Goal: Information Seeking & Learning: Learn about a topic

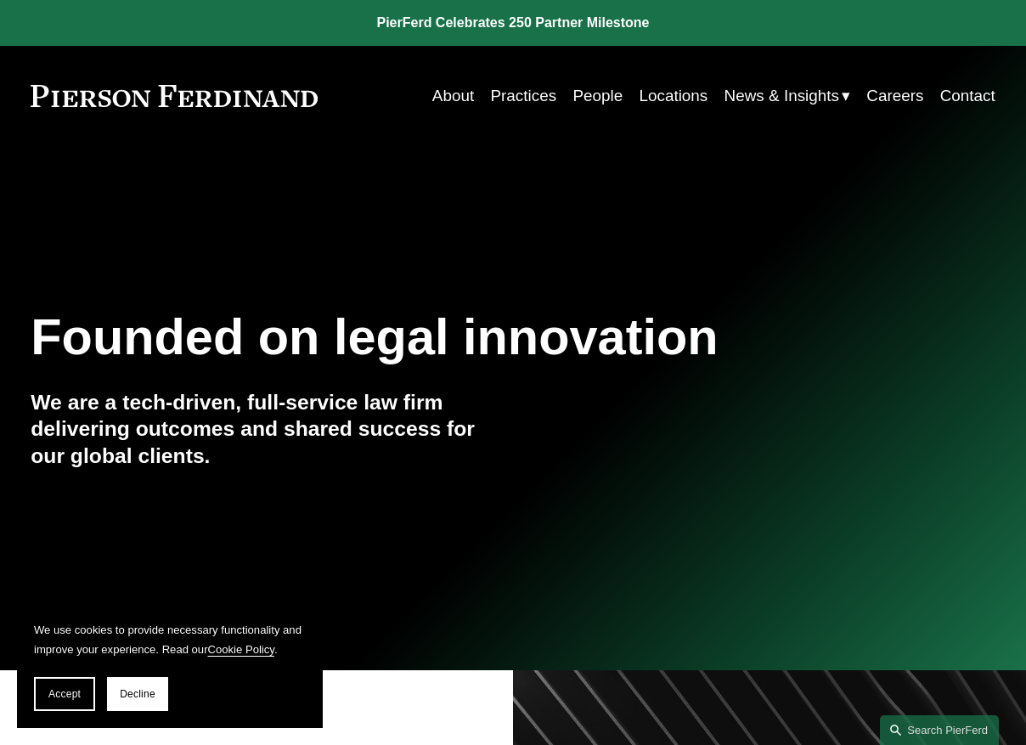
click at [606, 99] on link "People" at bounding box center [598, 96] width 50 height 32
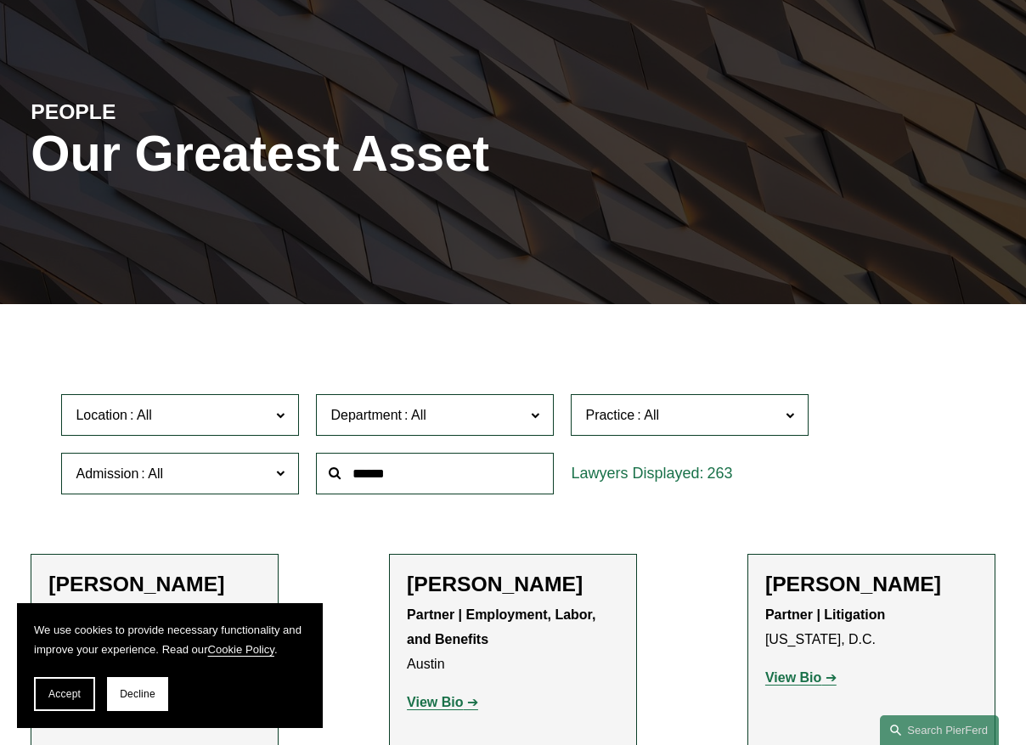
scroll to position [120, 0]
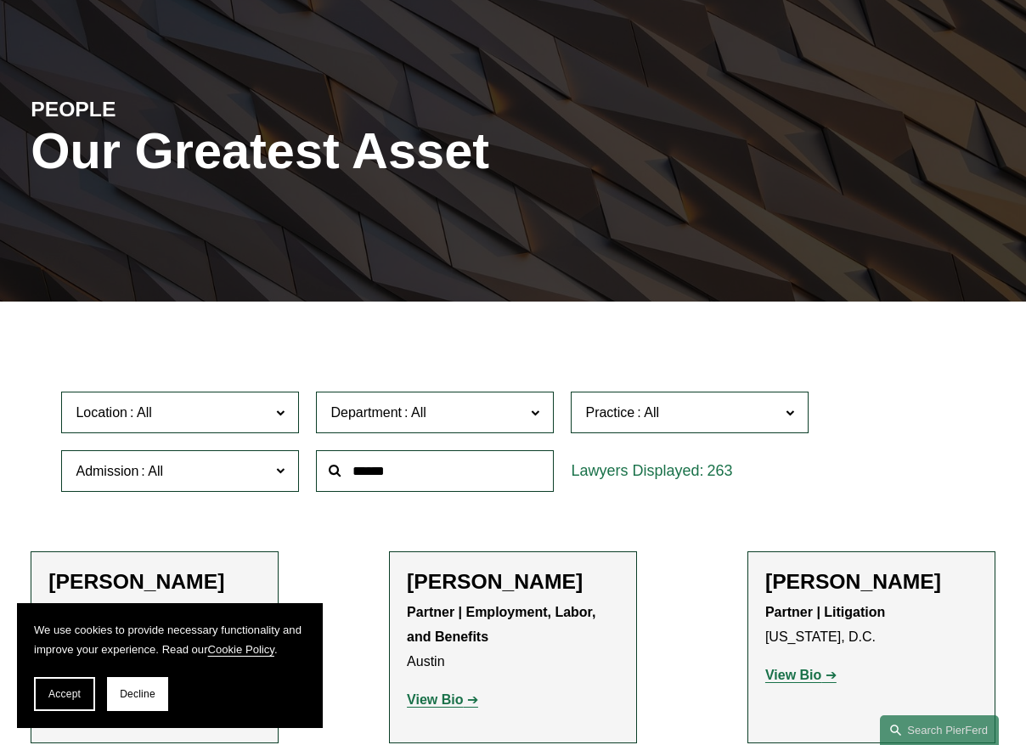
click at [435, 480] on input "text" at bounding box center [435, 471] width 238 height 42
type input "*"
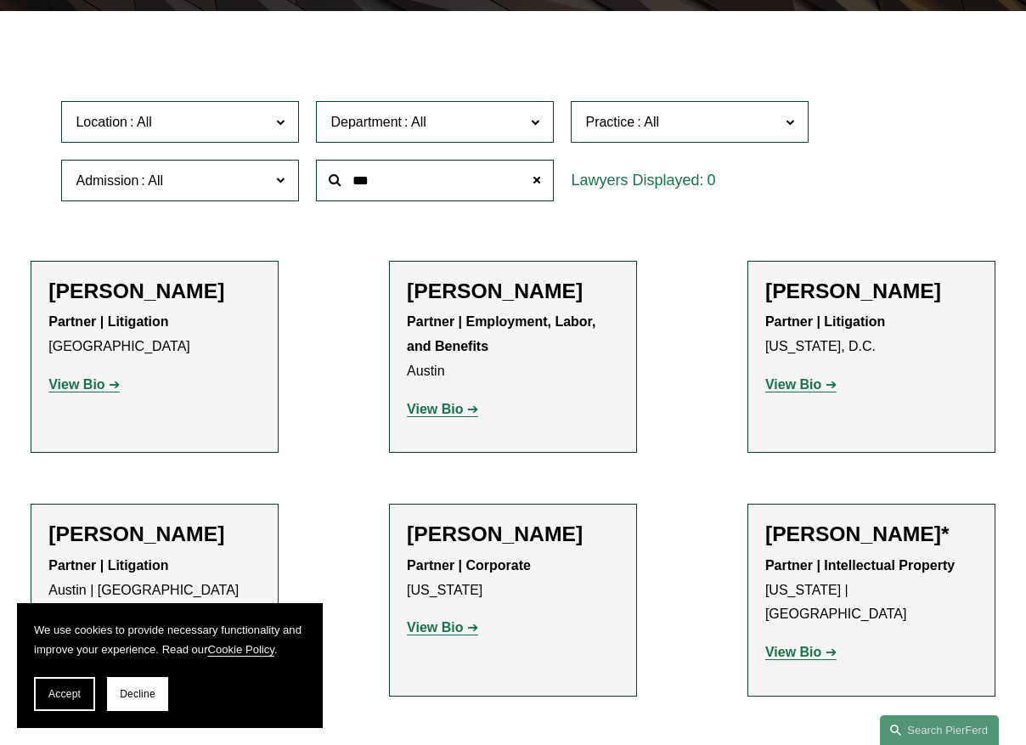
scroll to position [305, 0]
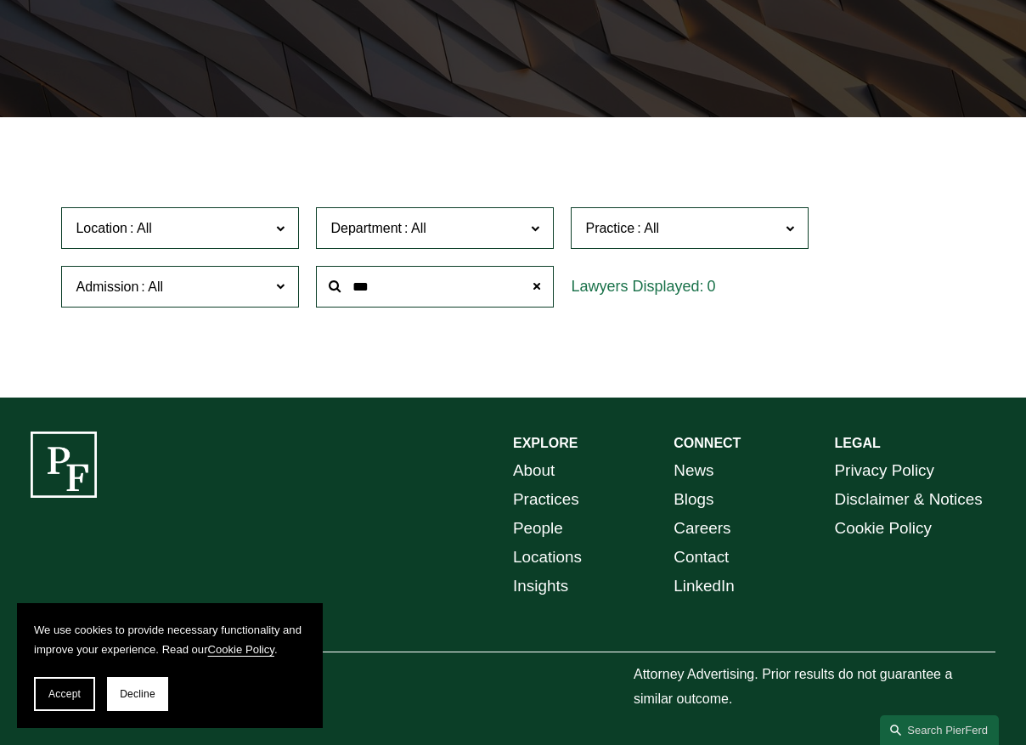
drag, startPoint x: 455, startPoint y: 282, endPoint x: 321, endPoint y: 238, distance: 141.3
click at [321, 238] on div "Location All Atlanta Austin Bellevue Boston Charlotte Chicago Cincinnati Clevel…" at bounding box center [513, 257] width 920 height 116
drag, startPoint x: 445, startPoint y: 283, endPoint x: 232, endPoint y: 250, distance: 215.8
click at [232, 250] on div "Location All Atlanta Austin Bellevue Boston Charlotte Chicago Cincinnati Clevel…" at bounding box center [513, 257] width 920 height 116
type input "*"
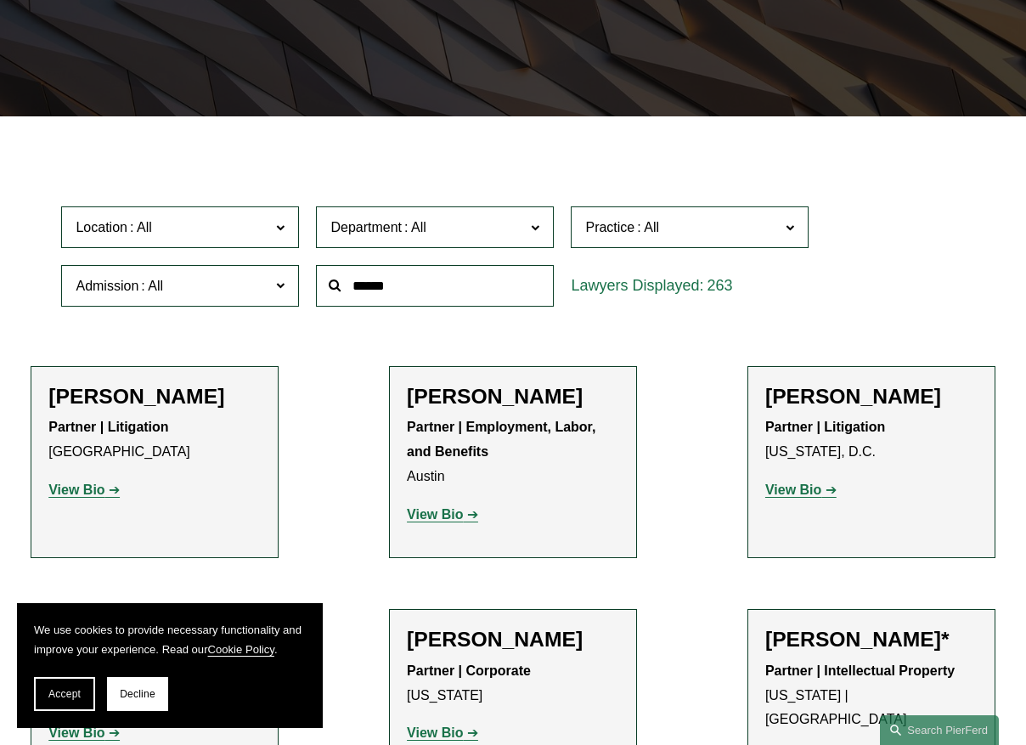
scroll to position [410, 0]
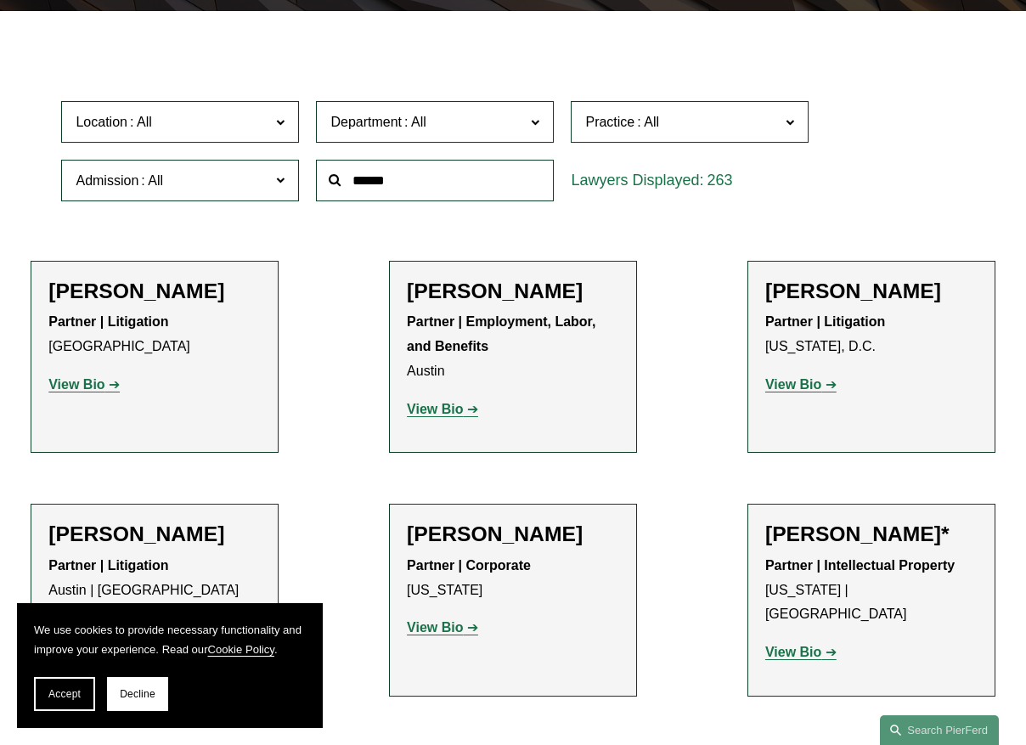
click at [370, 167] on input "text" at bounding box center [435, 181] width 238 height 42
paste input "**********"
type input "**********"
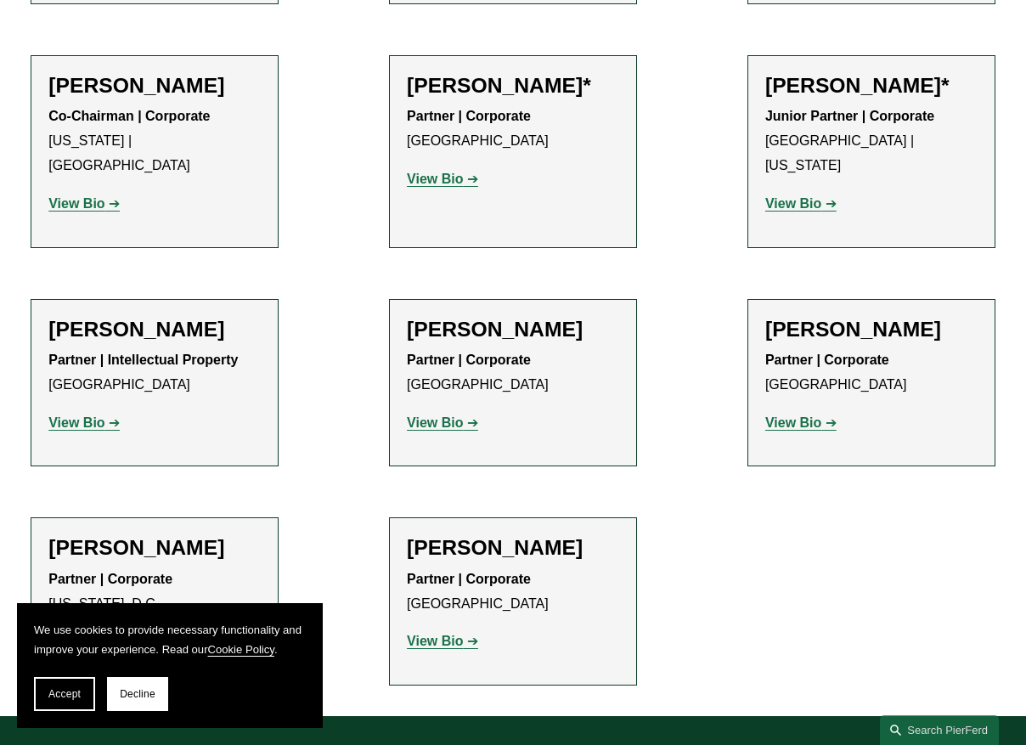
scroll to position [2788, 0]
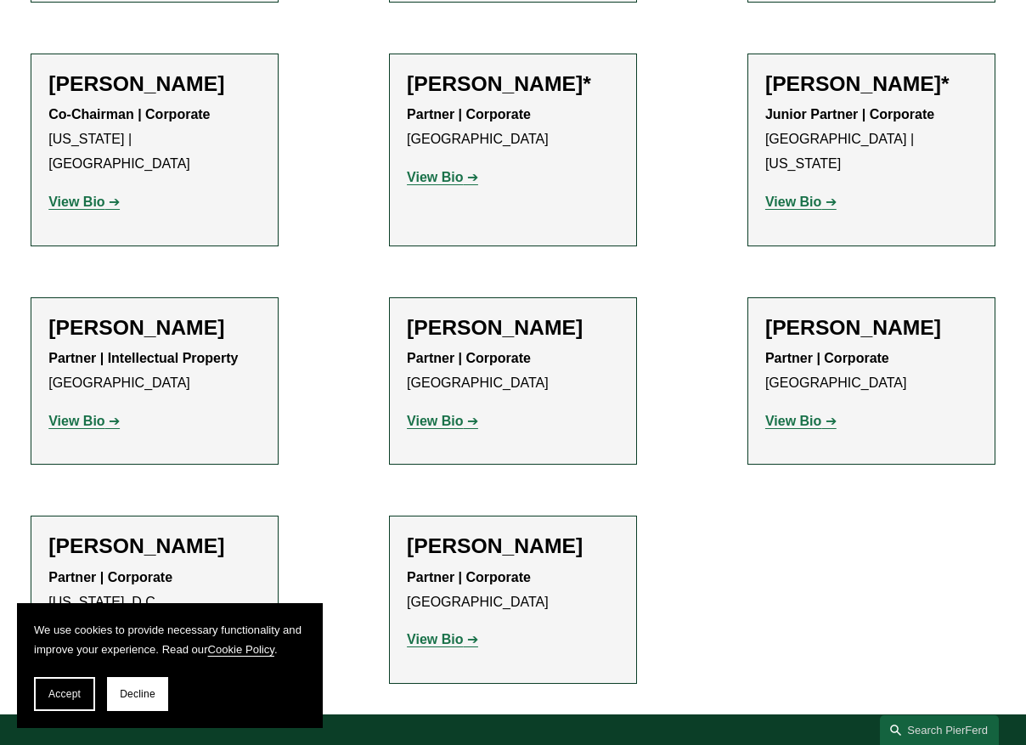
click at [454, 414] on strong "View Bio" at bounding box center [435, 421] width 56 height 14
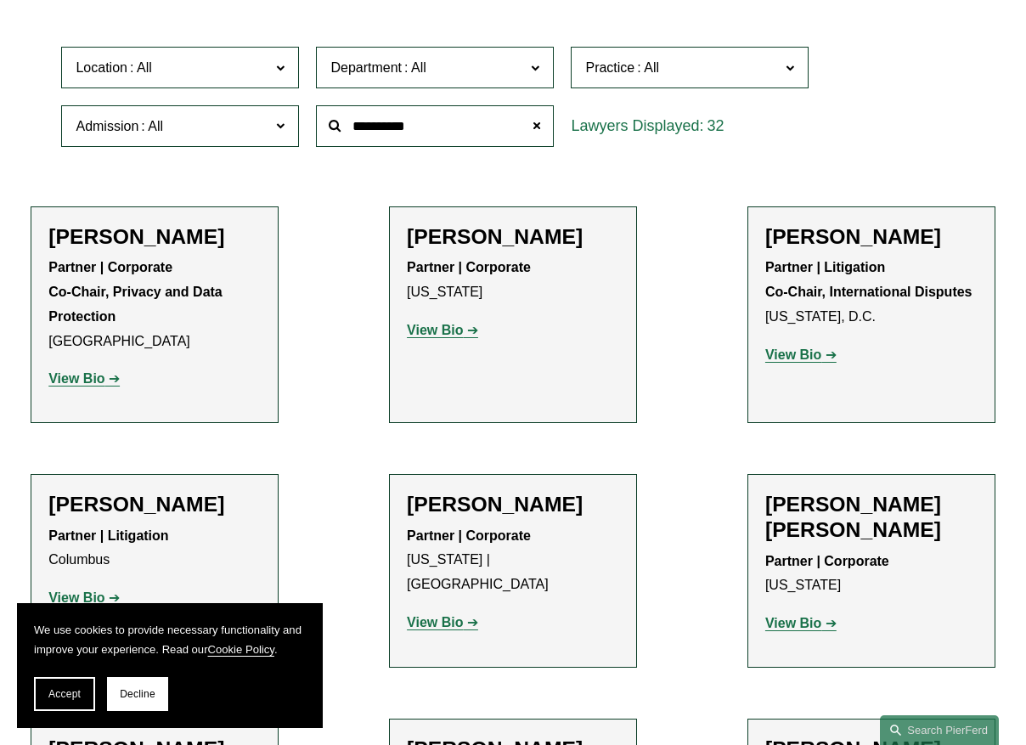
scroll to position [456, 0]
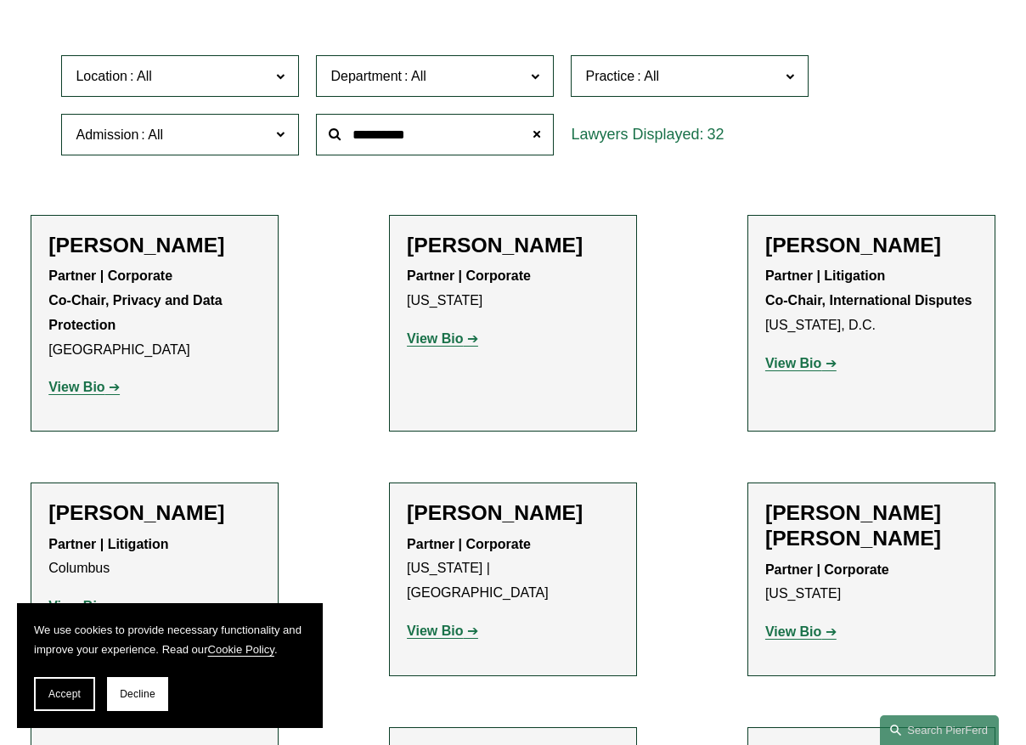
click at [76, 394] on strong "View Bio" at bounding box center [76, 387] width 56 height 14
click at [461, 339] on strong "View Bio" at bounding box center [435, 338] width 56 height 14
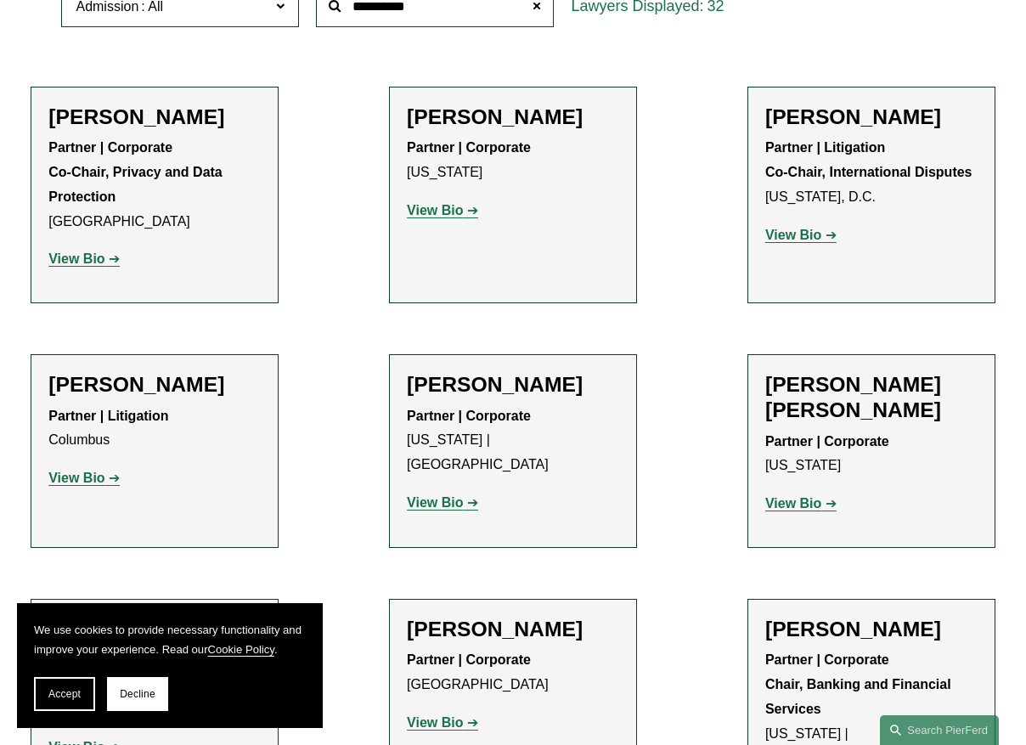
scroll to position [0, 0]
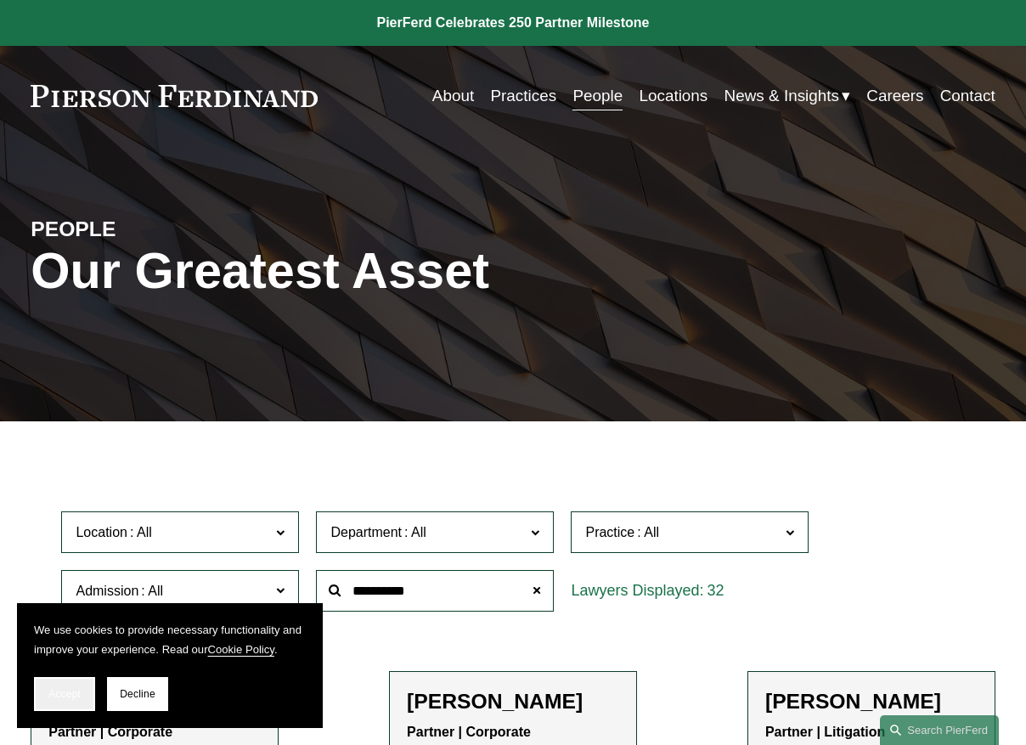
click at [82, 698] on button "Accept" at bounding box center [64, 694] width 61 height 34
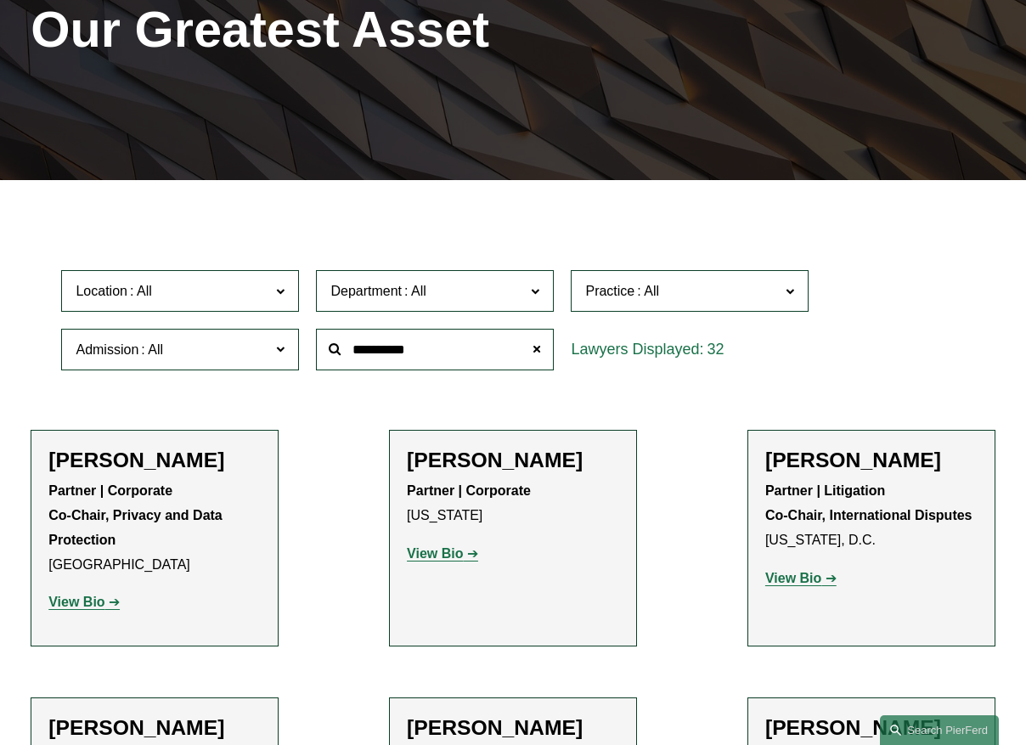
scroll to position [244, 0]
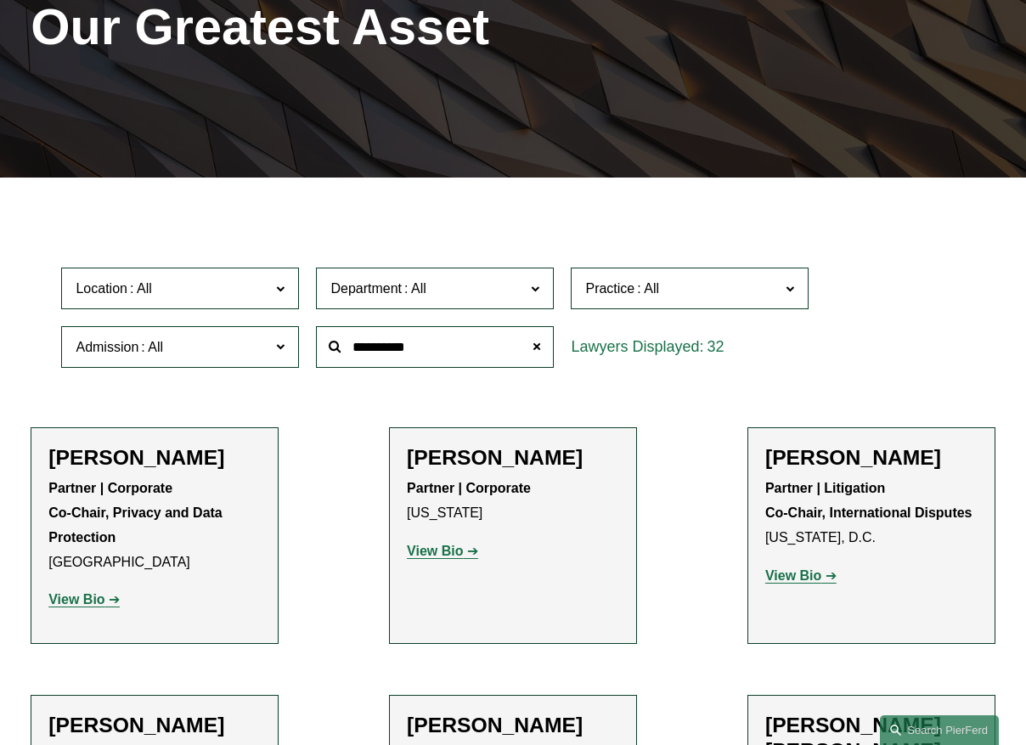
click at [221, 299] on span "Location" at bounding box center [173, 288] width 195 height 23
click at [0, 0] on link "Denver" at bounding box center [0, 0] width 0 height 0
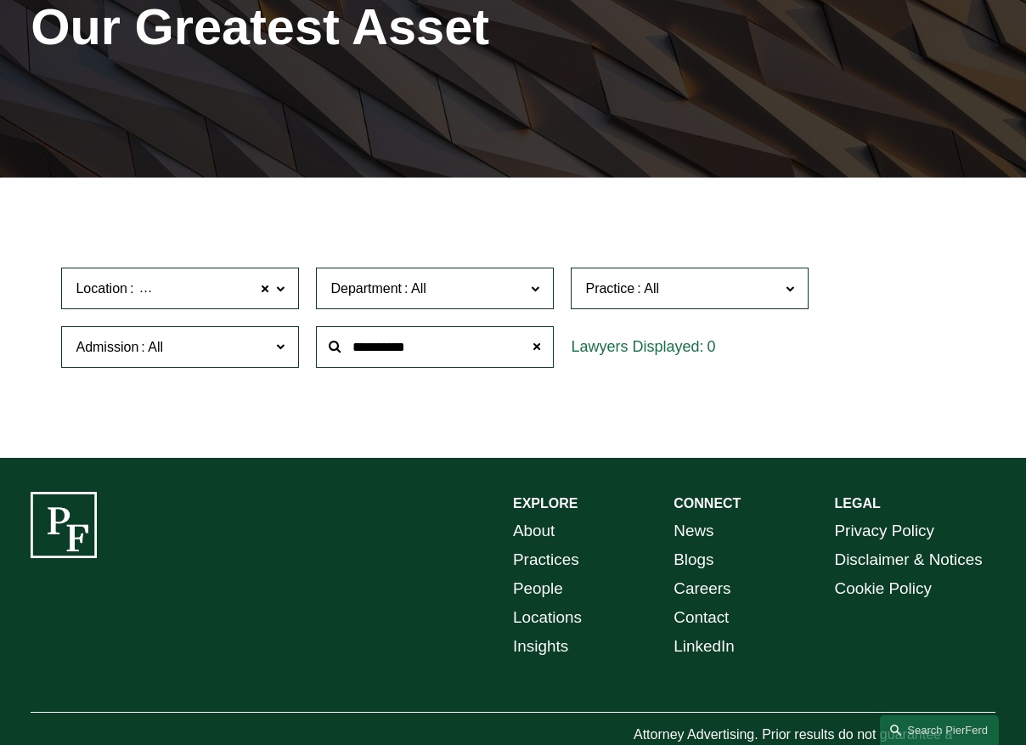
click at [285, 294] on label "Location Denver" at bounding box center [180, 289] width 238 height 42
click at [0, 0] on link "All" at bounding box center [0, 0] width 0 height 0
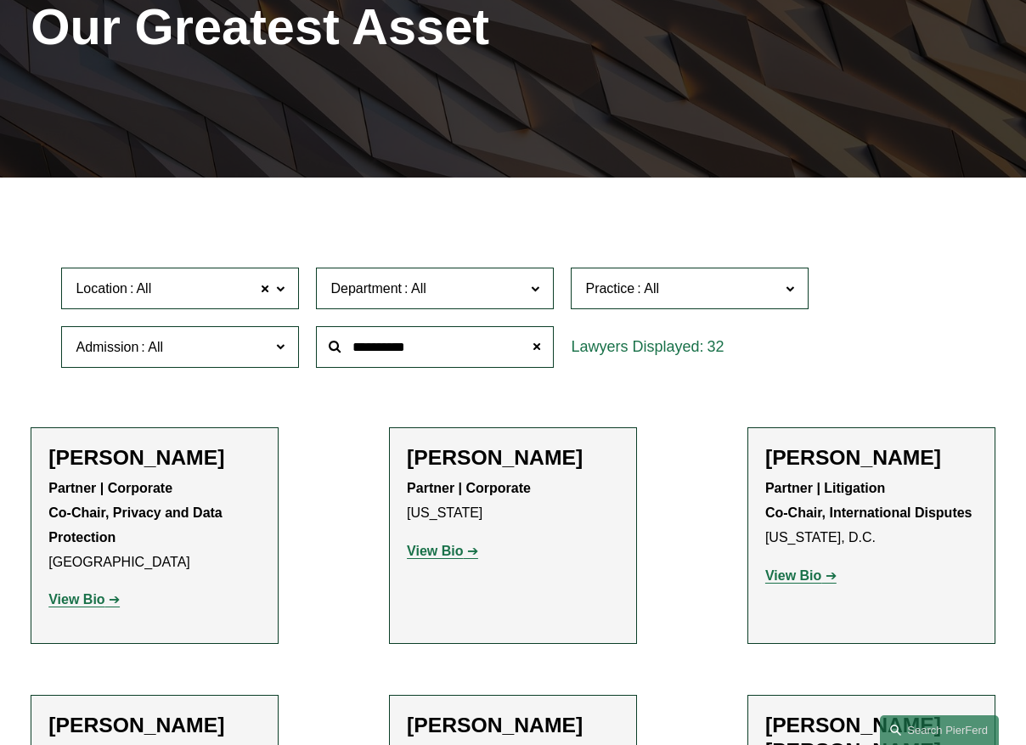
click at [497, 288] on span "Department" at bounding box center [428, 288] width 195 height 23
click at [496, 288] on span "Department" at bounding box center [428, 288] width 195 height 23
click at [483, 302] on label "Department" at bounding box center [435, 289] width 238 height 42
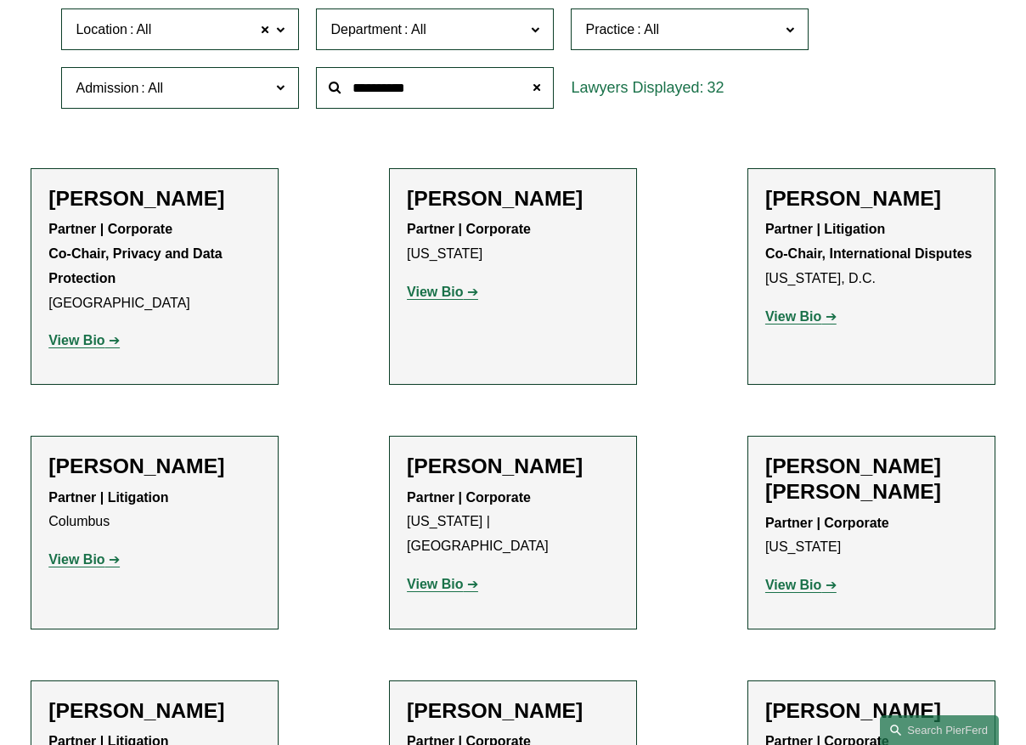
scroll to position [512, 0]
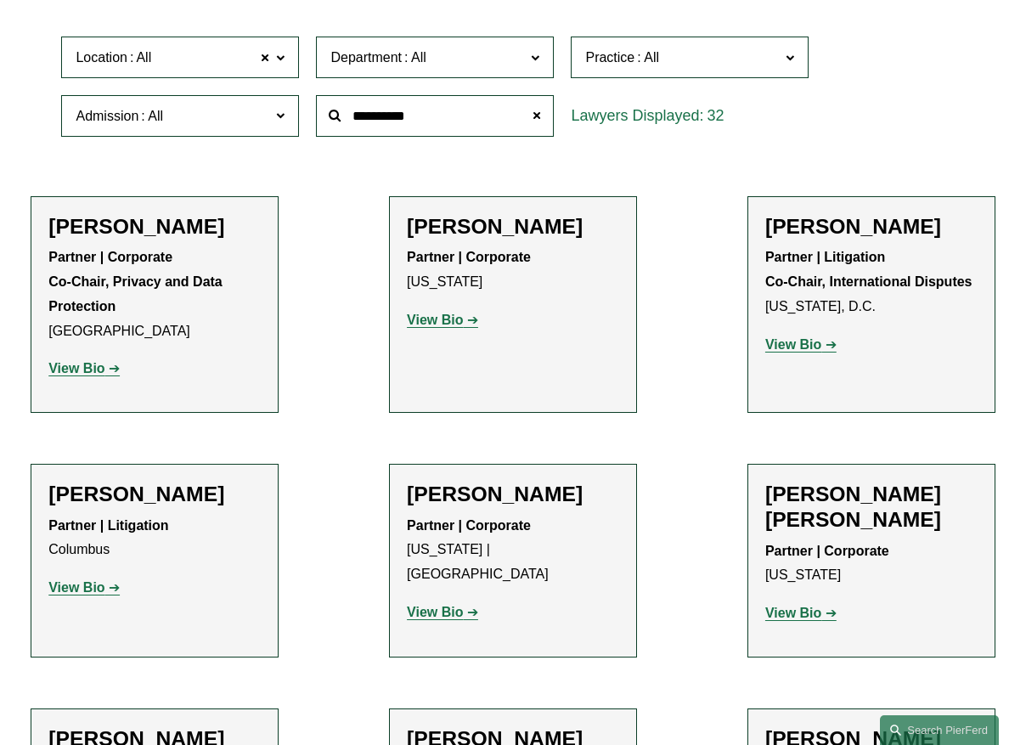
scroll to position [406, 0]
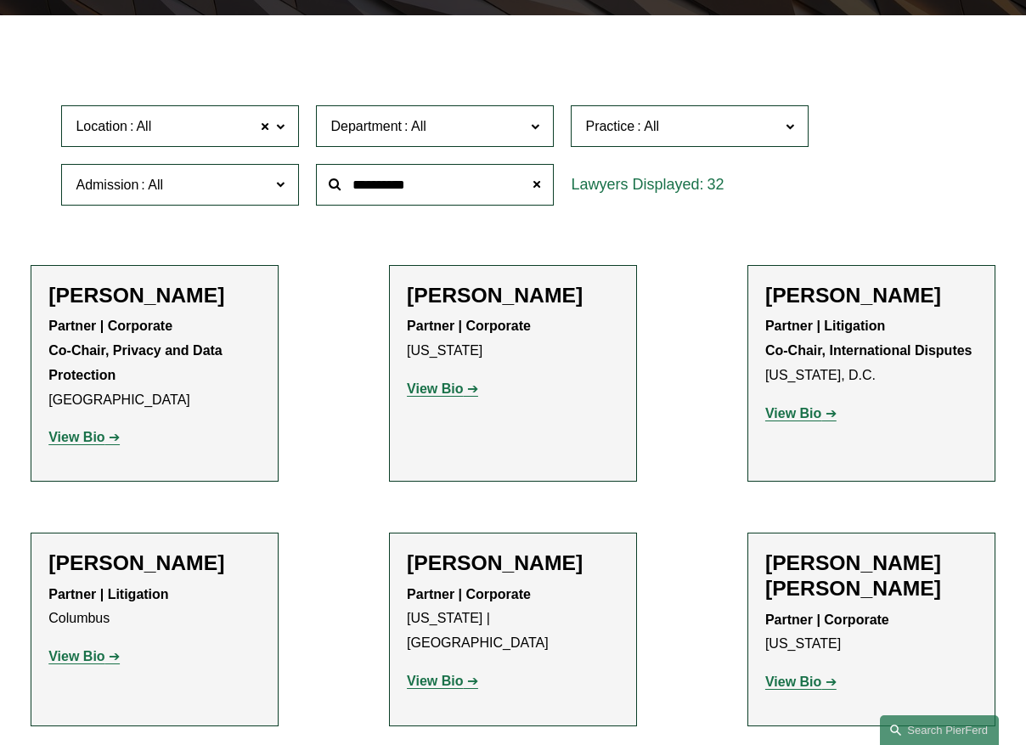
click at [540, 134] on span at bounding box center [535, 126] width 8 height 22
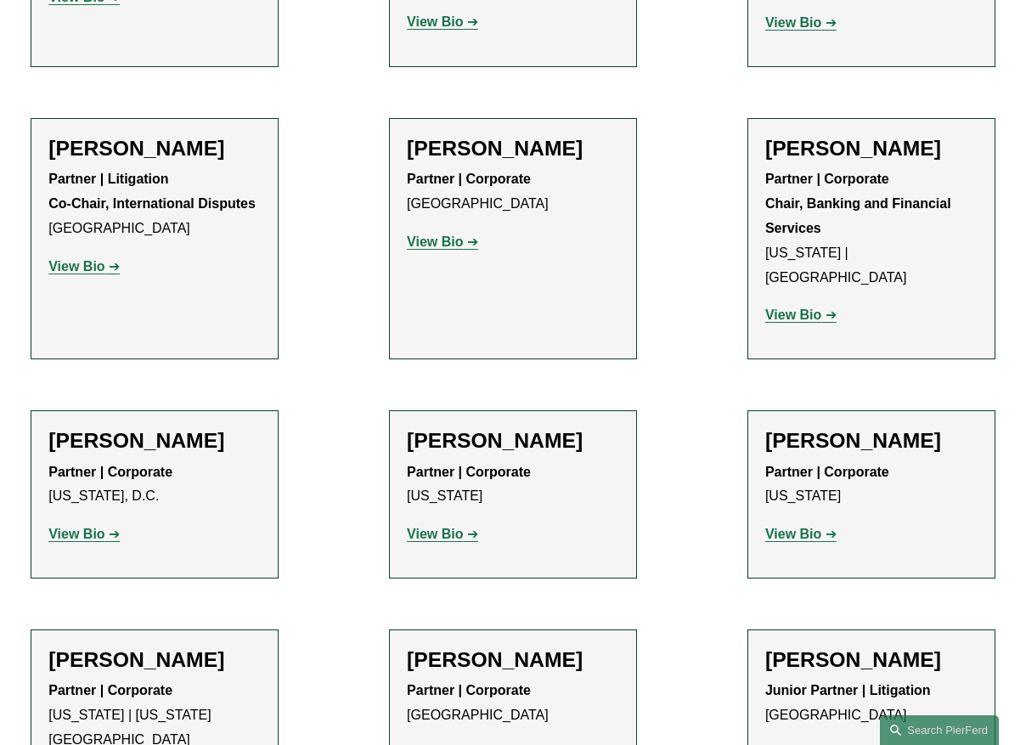
scroll to position [1062, 0]
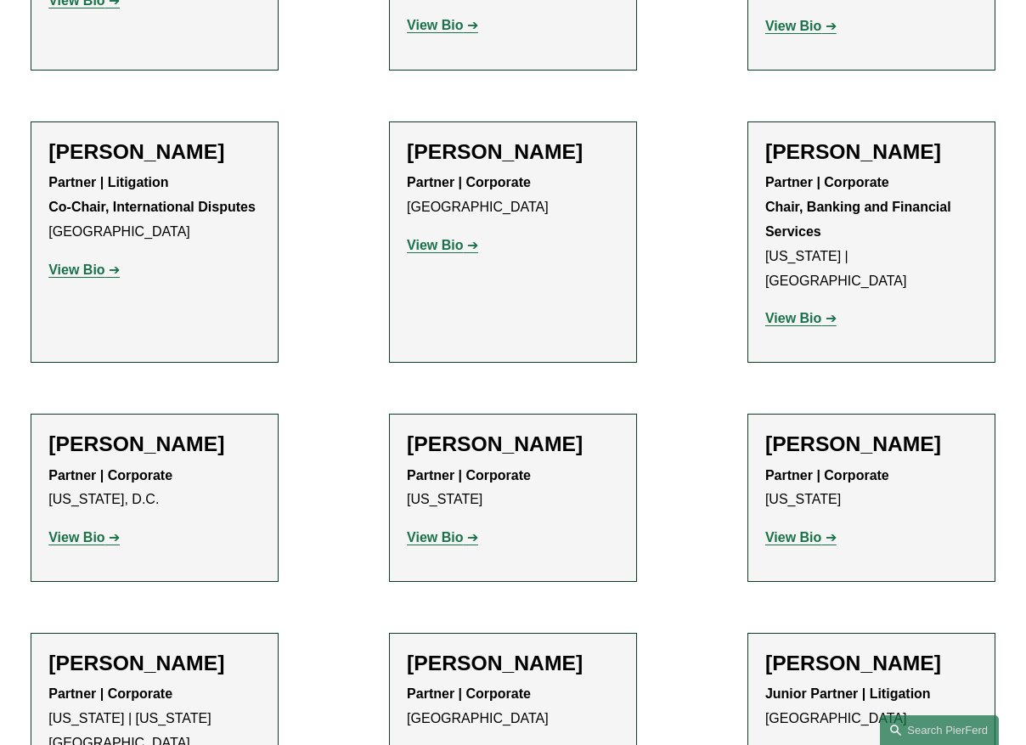
click at [446, 544] on strong "View Bio" at bounding box center [435, 537] width 56 height 14
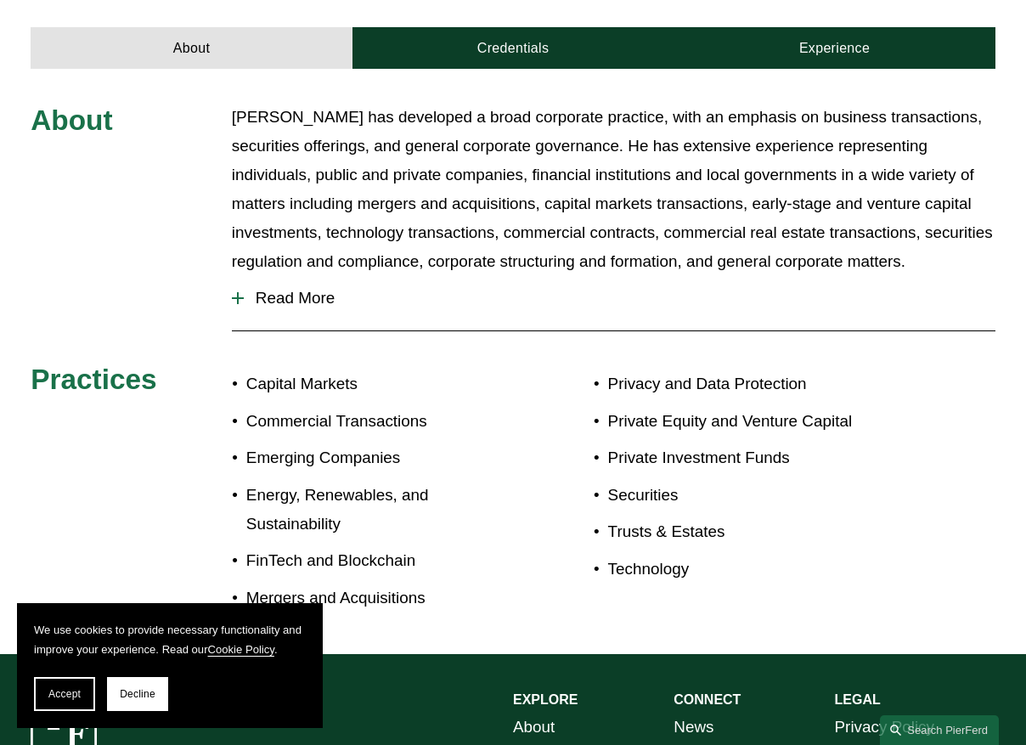
scroll to position [584, 0]
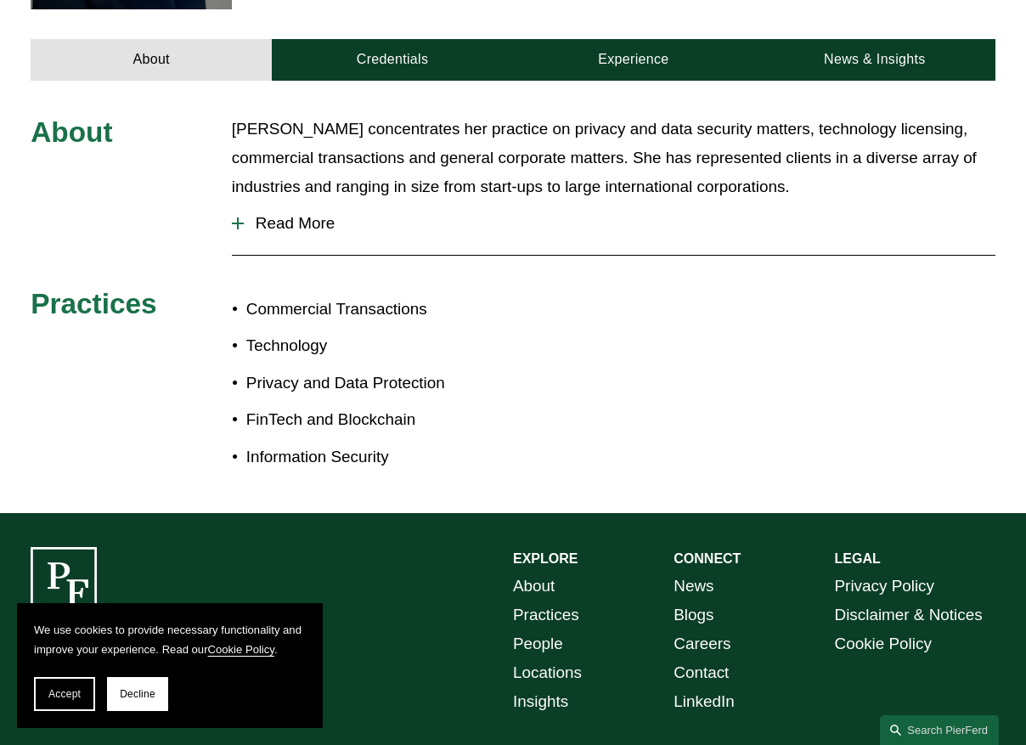
scroll to position [669, 0]
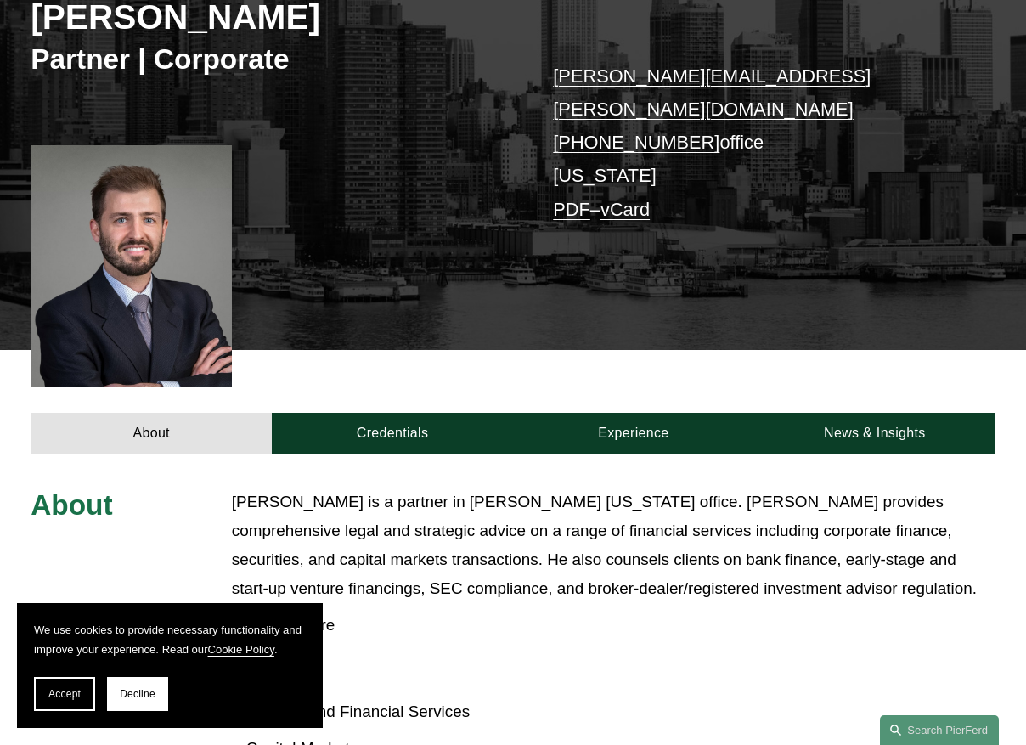
scroll to position [257, 0]
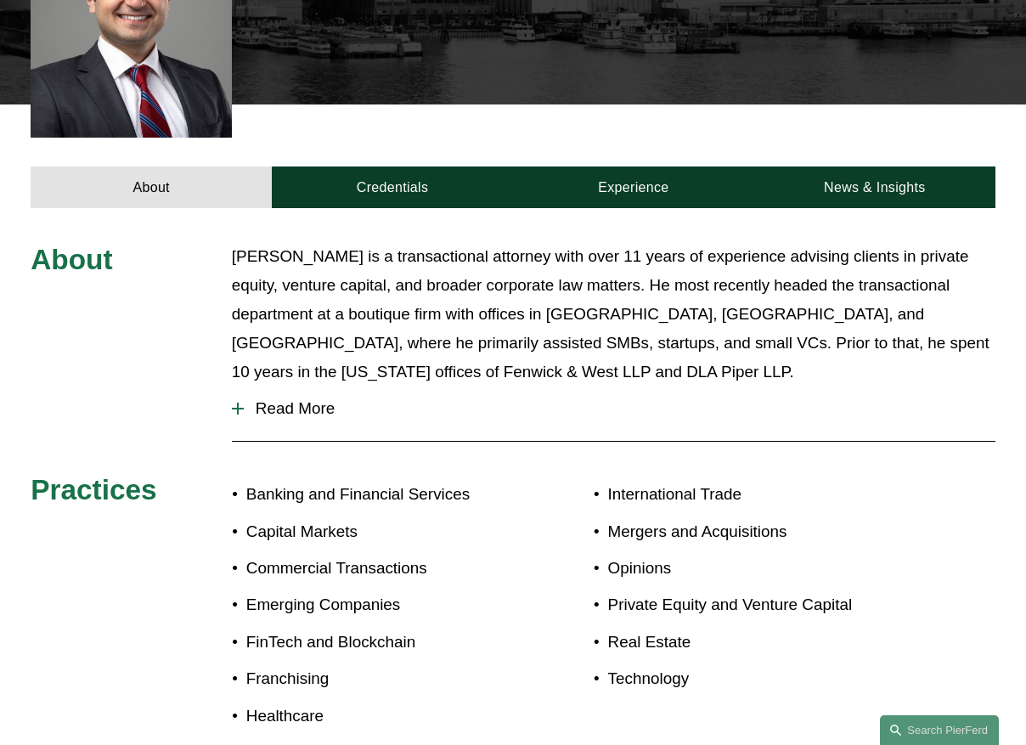
scroll to position [493, 0]
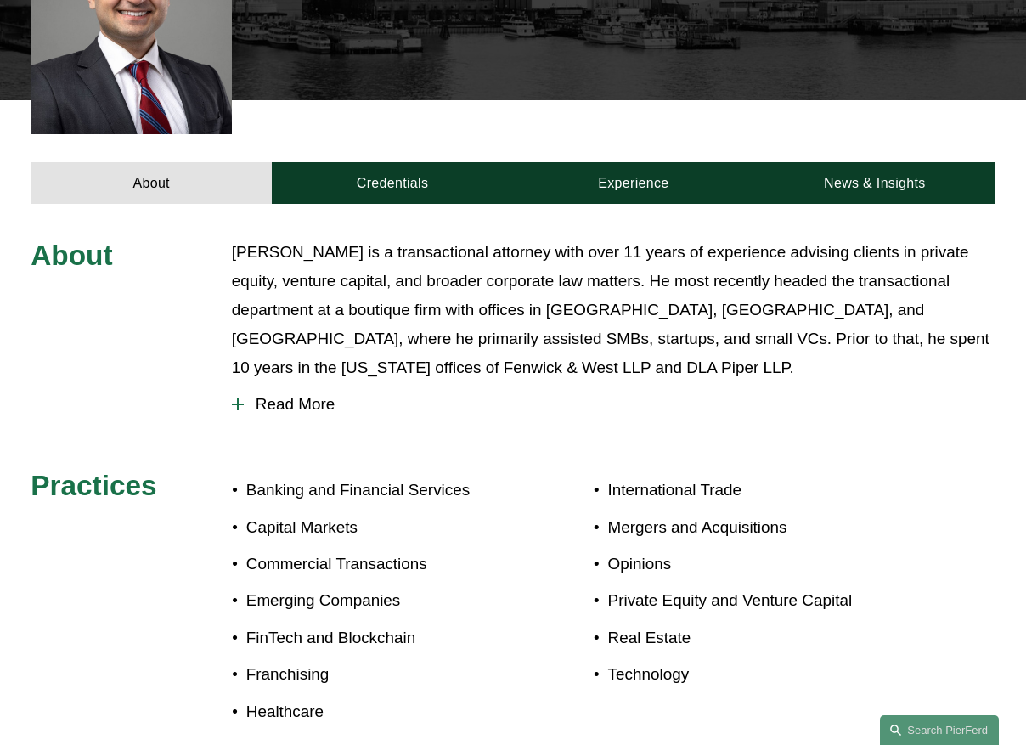
click at [289, 388] on button "Read More" at bounding box center [614, 404] width 764 height 44
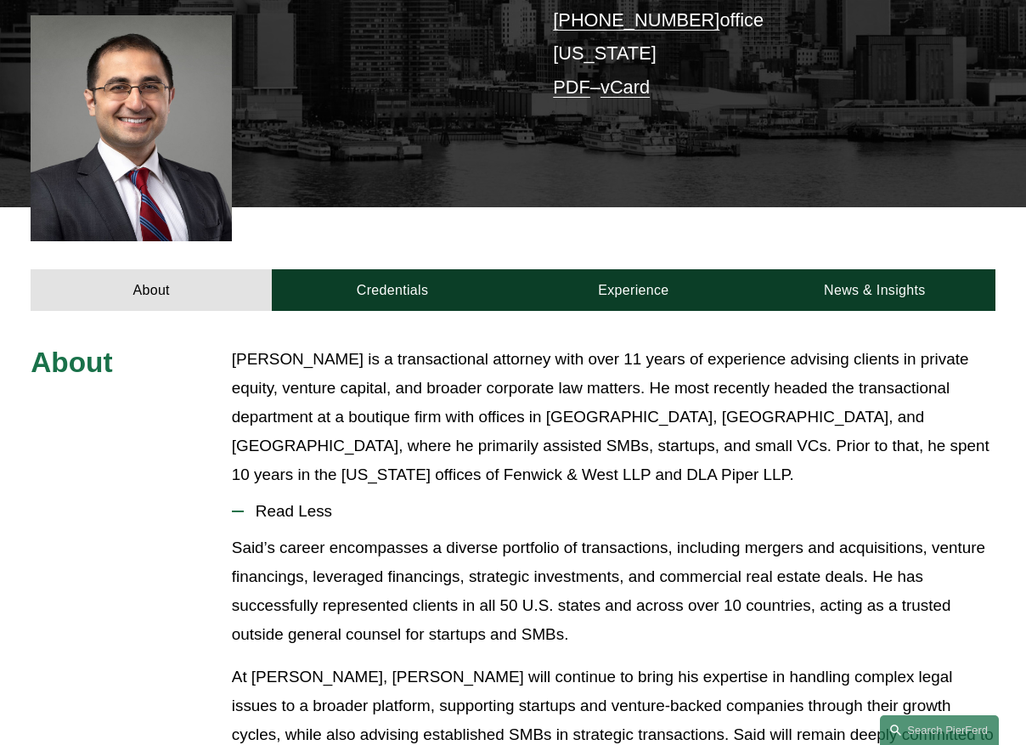
scroll to position [0, 0]
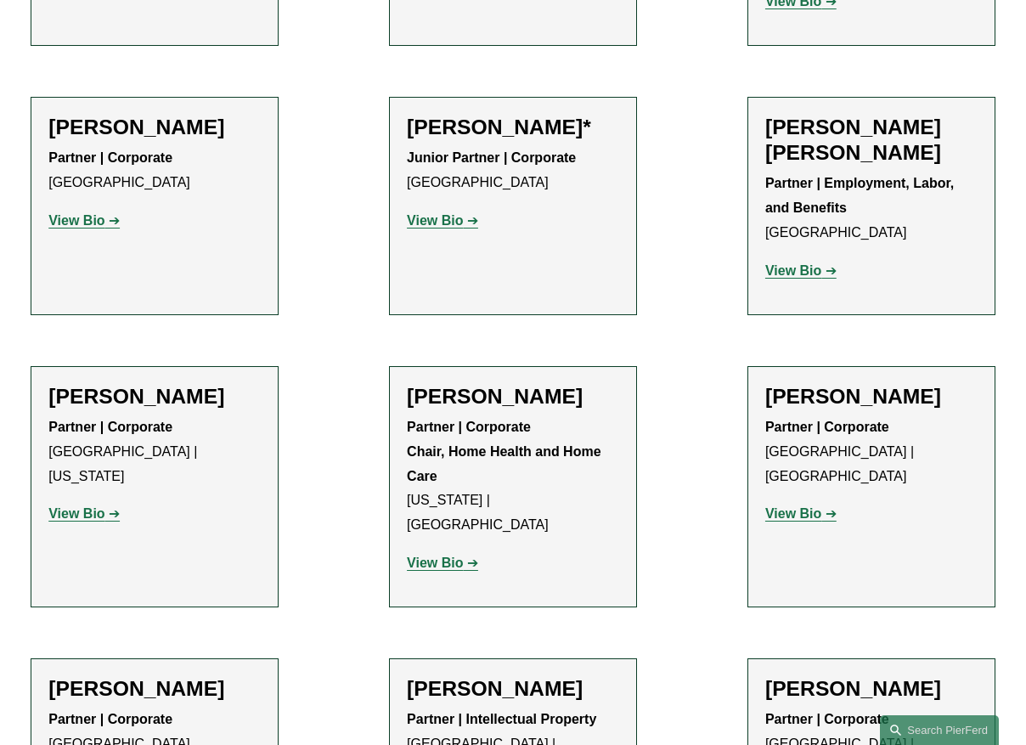
scroll to position [1062, 0]
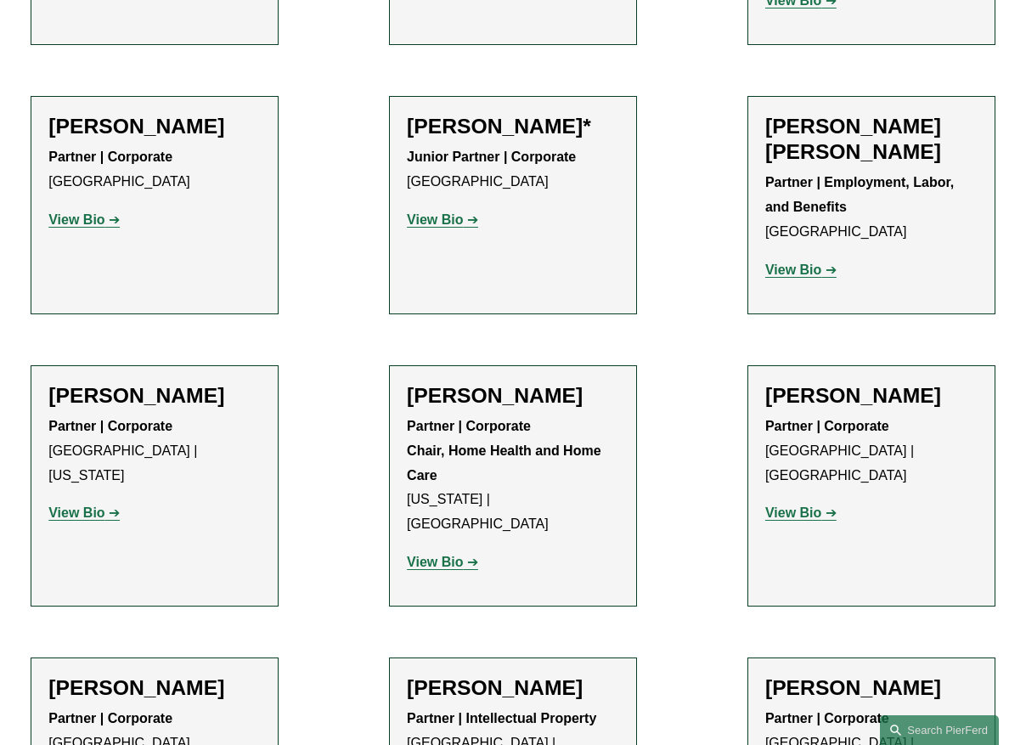
click at [810, 263] on strong "View Bio" at bounding box center [794, 270] width 56 height 14
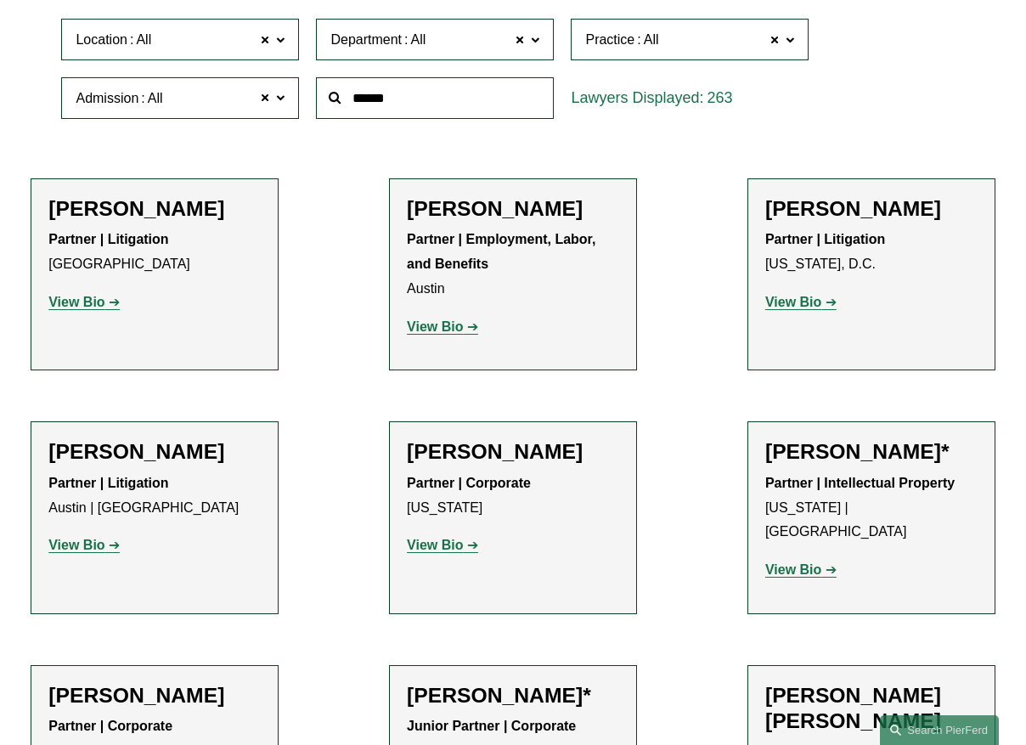
scroll to position [0, 0]
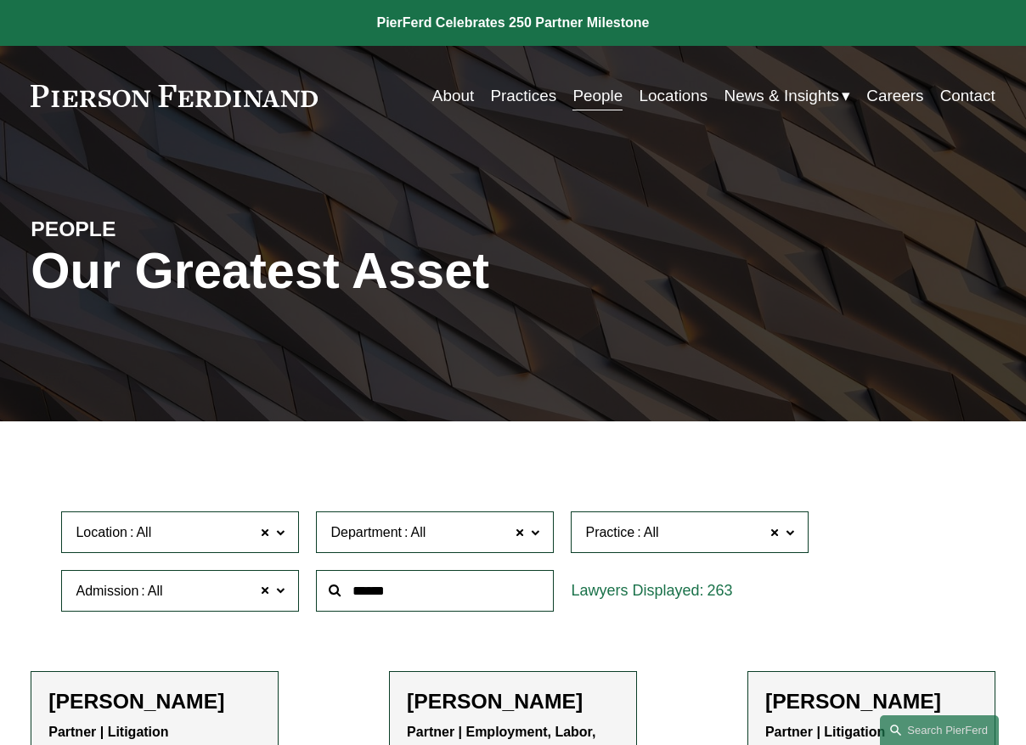
click at [451, 596] on input "text" at bounding box center [435, 591] width 238 height 42
type input "**********"
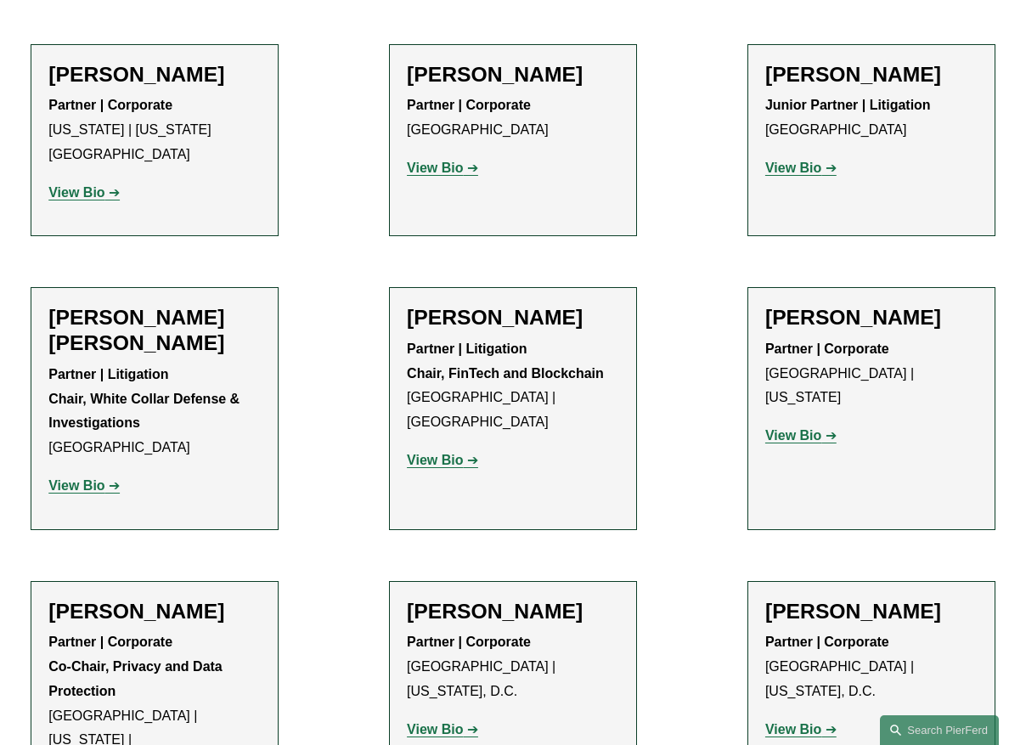
scroll to position [1655, 0]
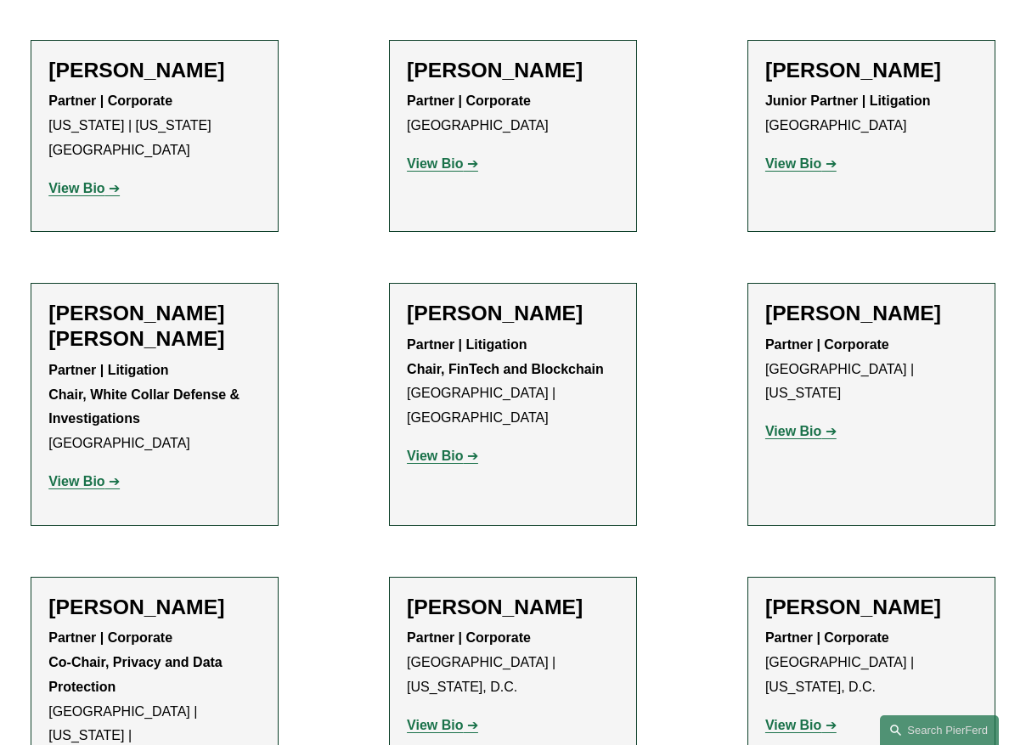
click at [449, 467] on p "View Bio" at bounding box center [513, 456] width 212 height 25
click at [459, 463] on strong "View Bio" at bounding box center [435, 456] width 56 height 14
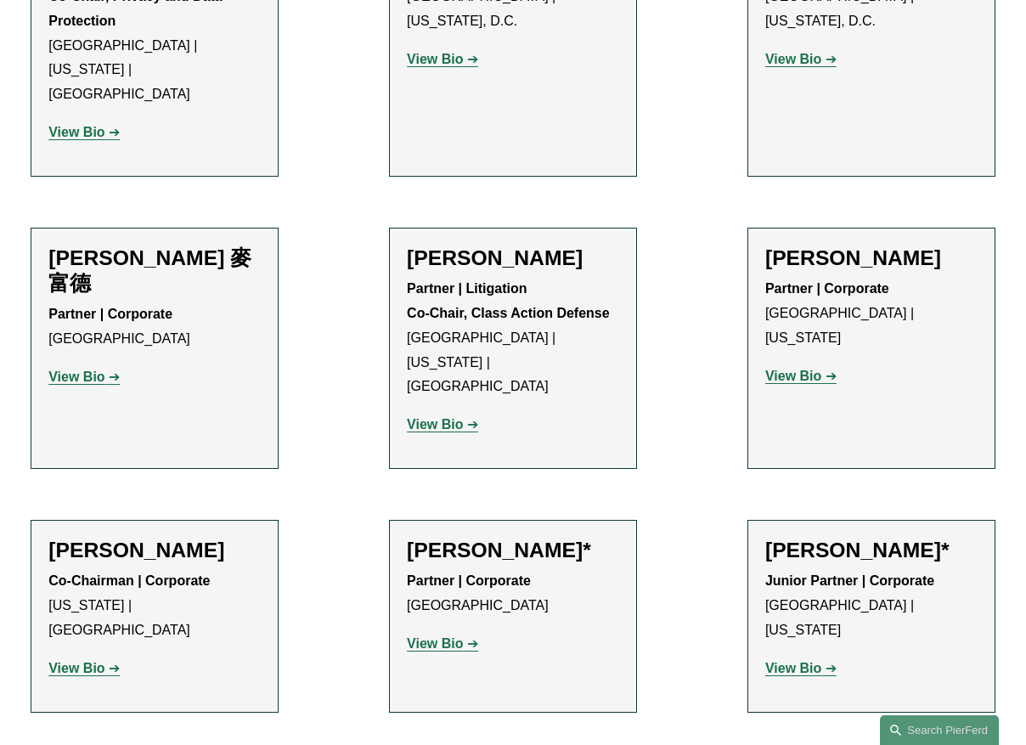
scroll to position [2323, 0]
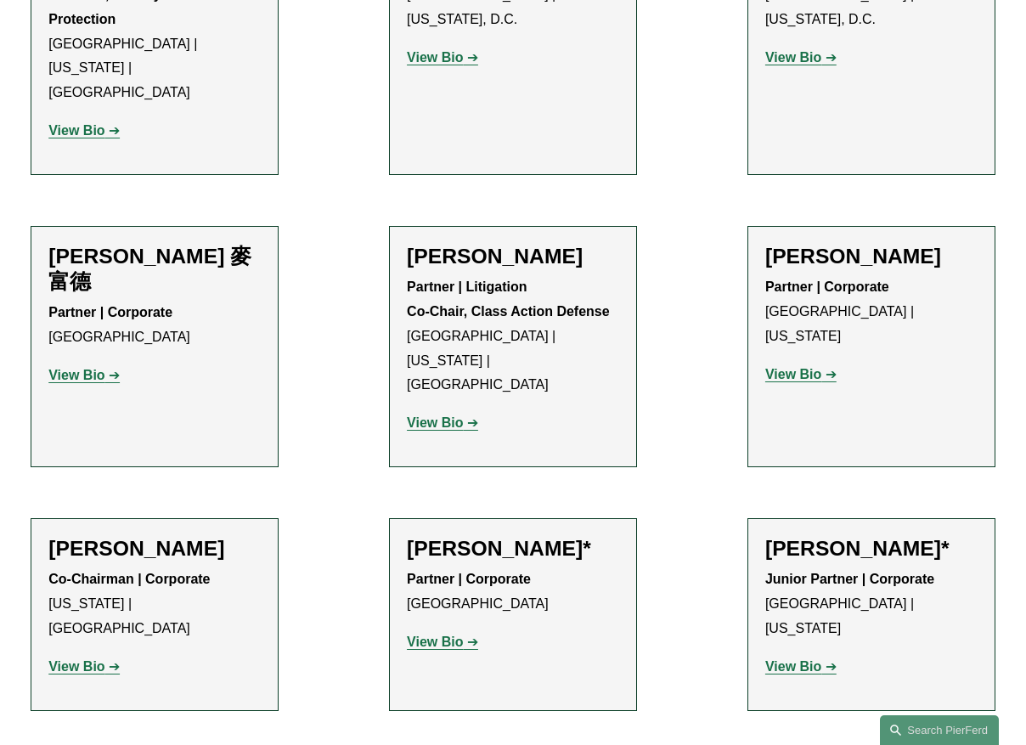
click at [441, 635] on strong "View Bio" at bounding box center [435, 642] width 56 height 14
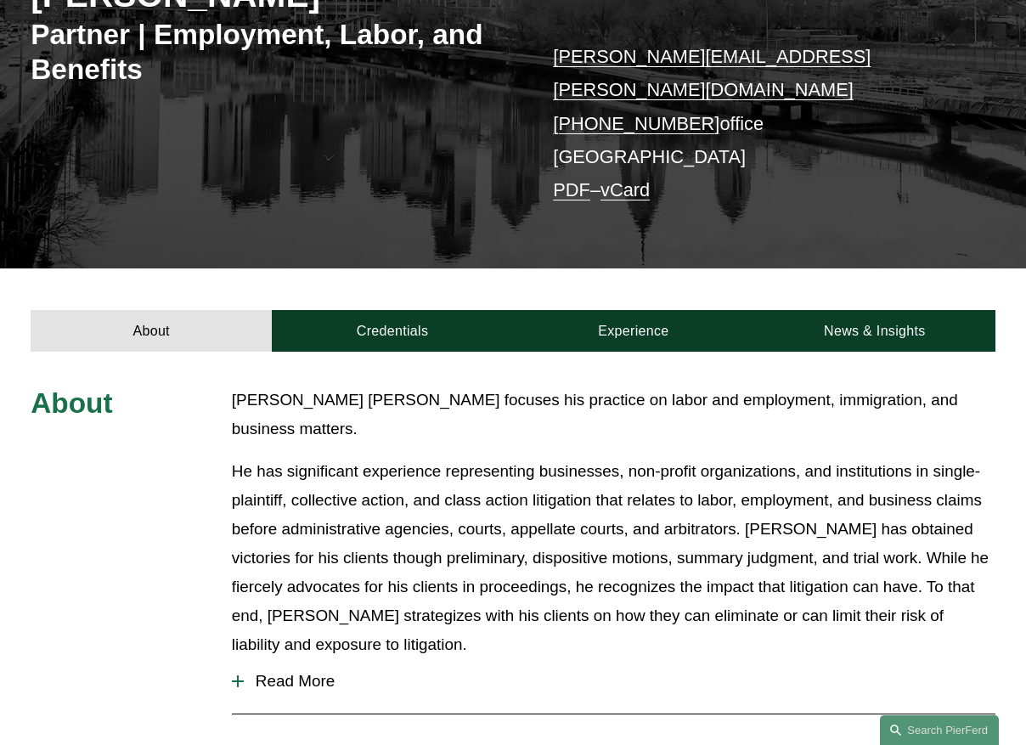
scroll to position [280, 0]
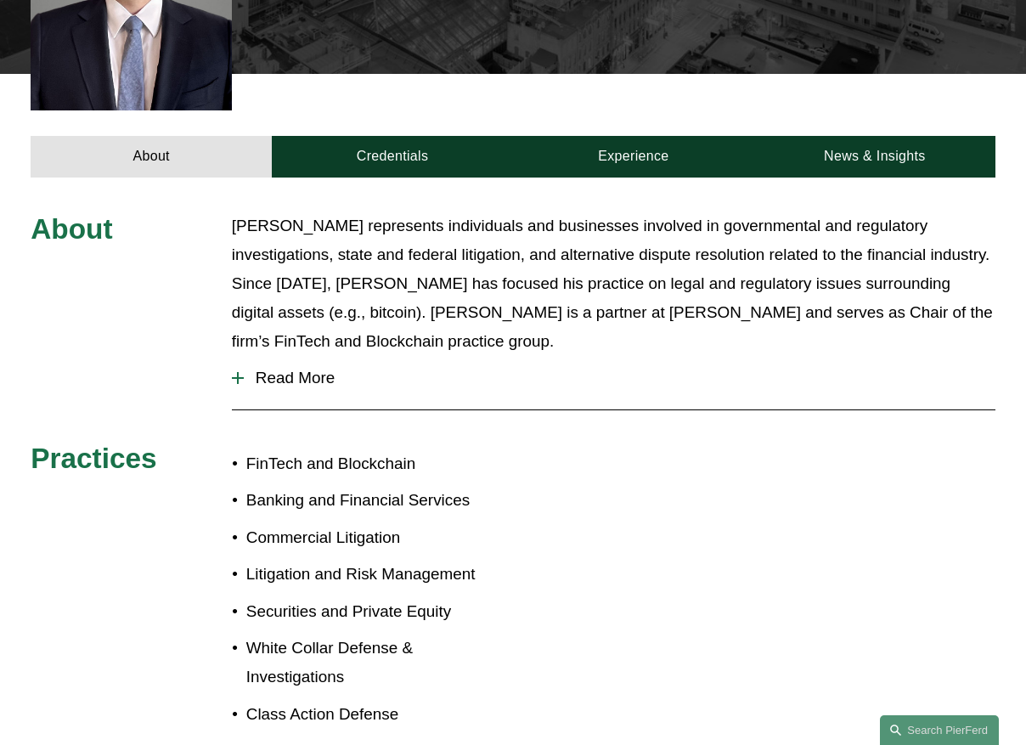
scroll to position [585, 0]
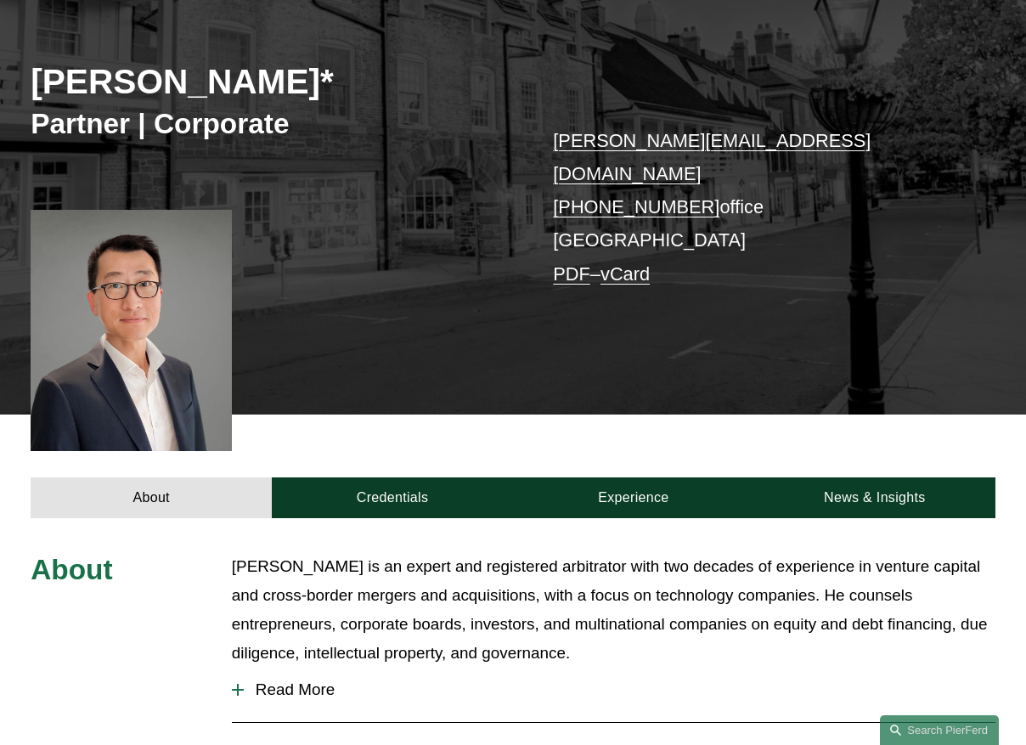
scroll to position [8, 0]
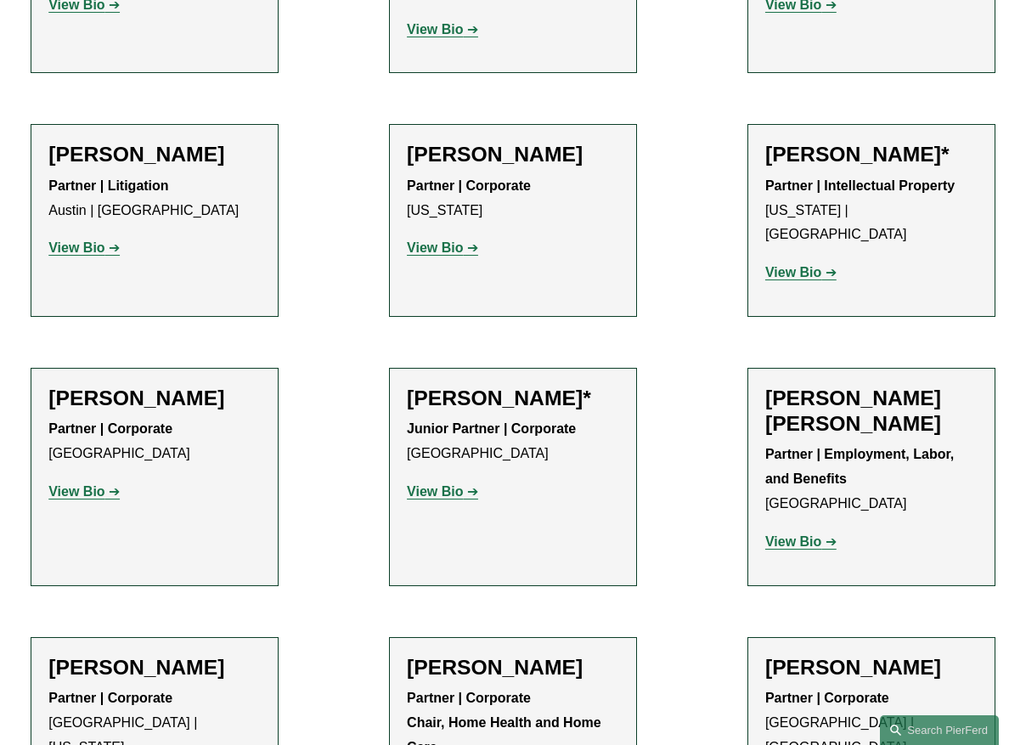
scroll to position [438, 0]
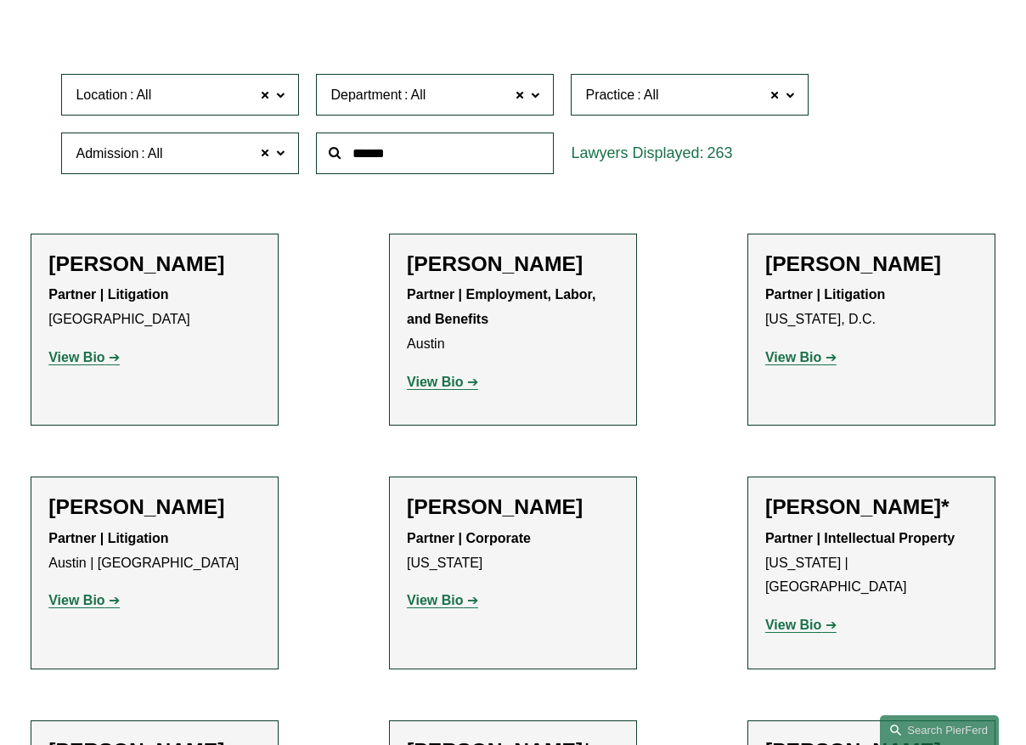
click at [389, 146] on input "text" at bounding box center [435, 154] width 238 height 42
type input "**********"
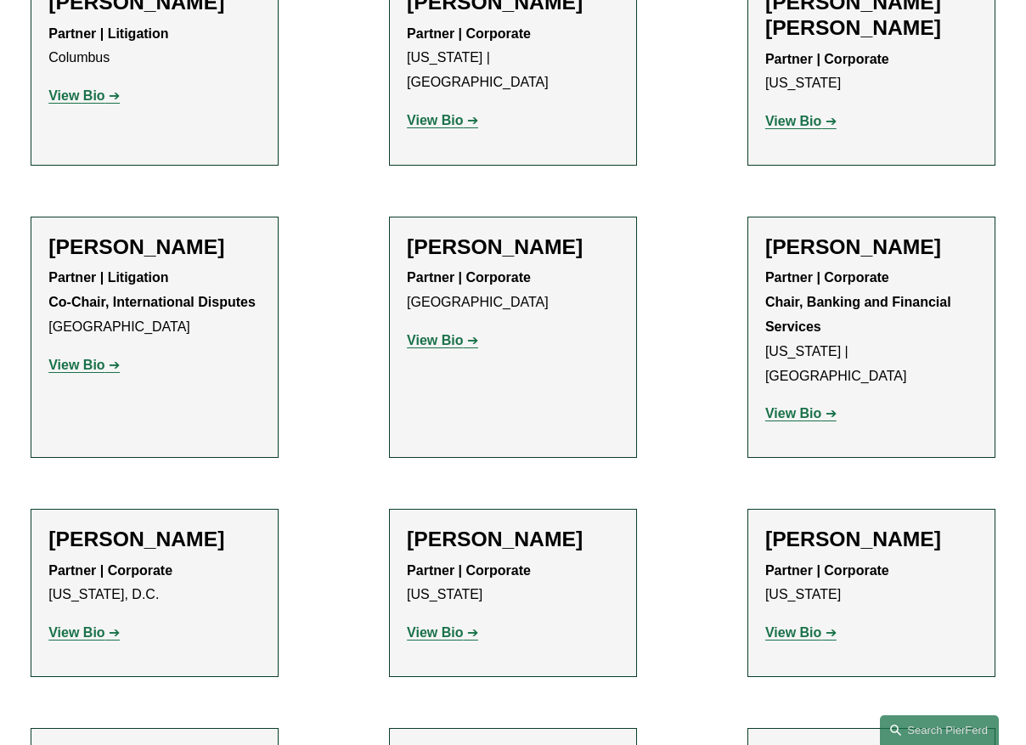
scroll to position [960, 0]
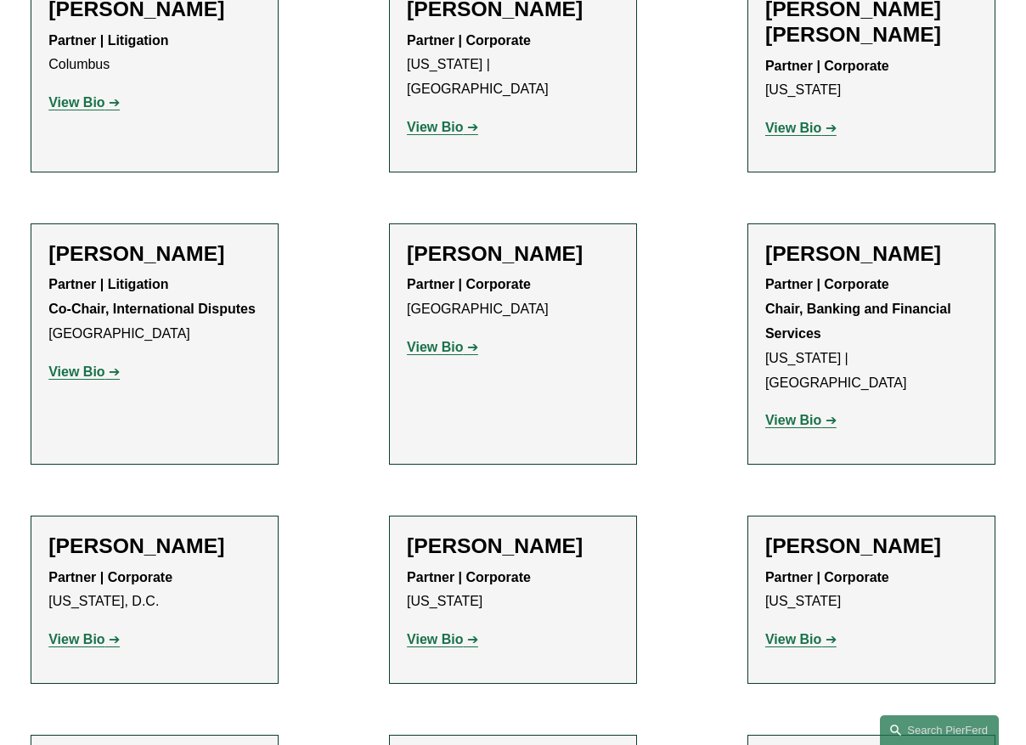
click at [100, 375] on strong "View Bio" at bounding box center [76, 371] width 56 height 14
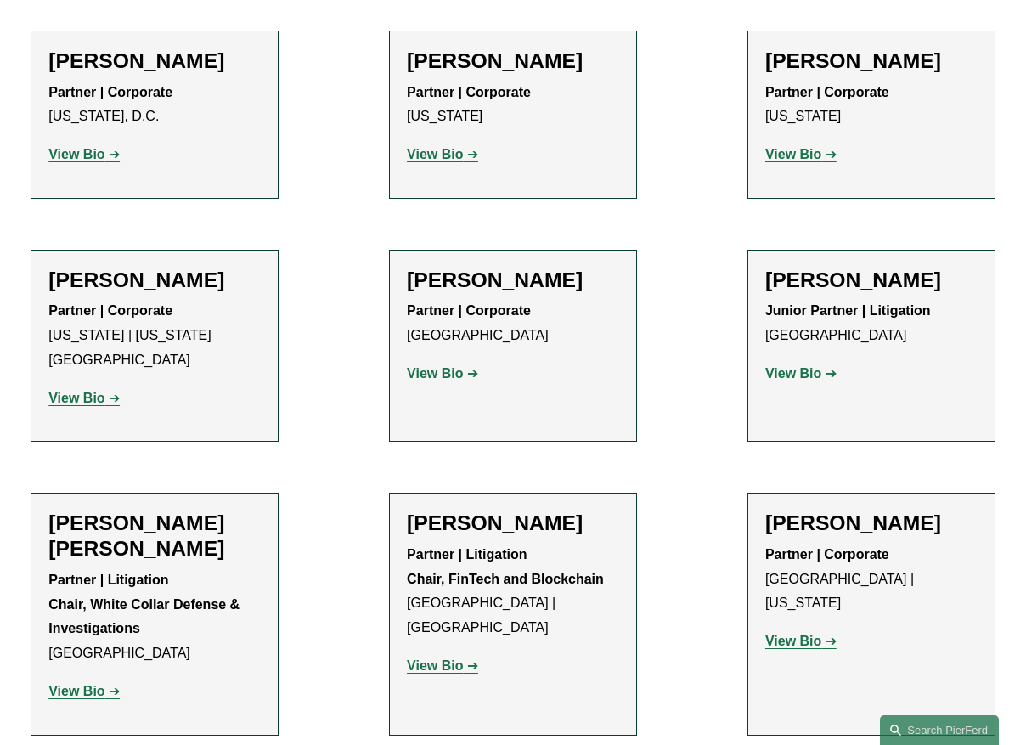
scroll to position [1443, 0]
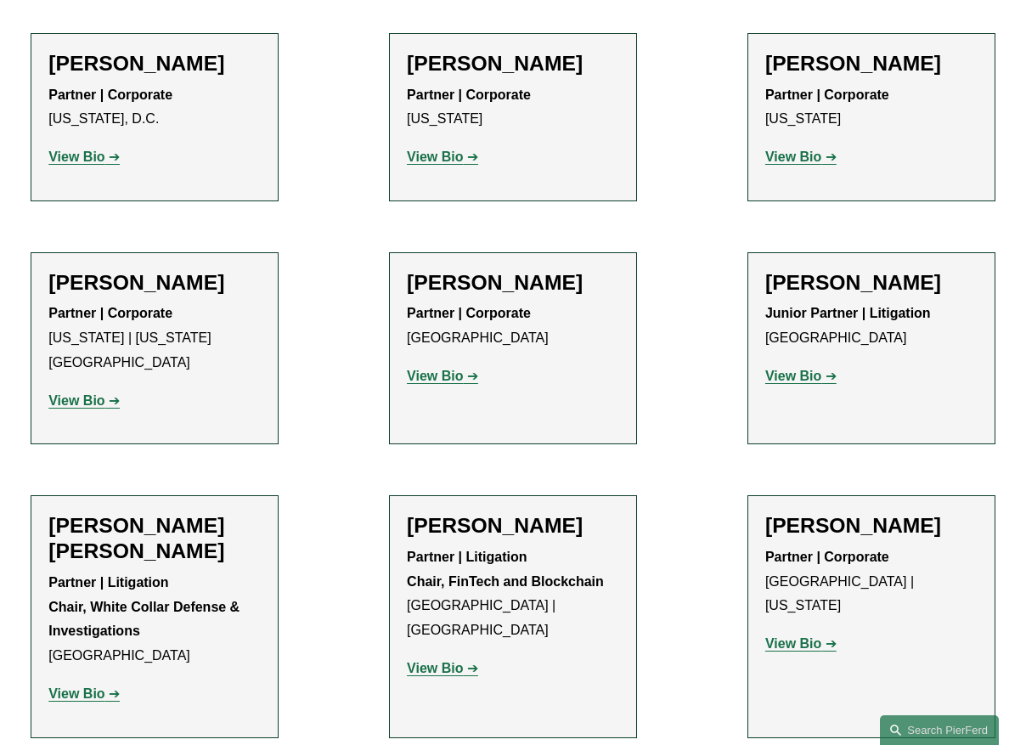
click at [450, 174] on div "Said Ertekin Partner | Corporate New York View Bio Location: New York; Departme…" at bounding box center [513, 117] width 212 height 133
click at [450, 167] on p "View Bio" at bounding box center [513, 157] width 212 height 25
click at [451, 157] on strong "View Bio" at bounding box center [435, 157] width 56 height 14
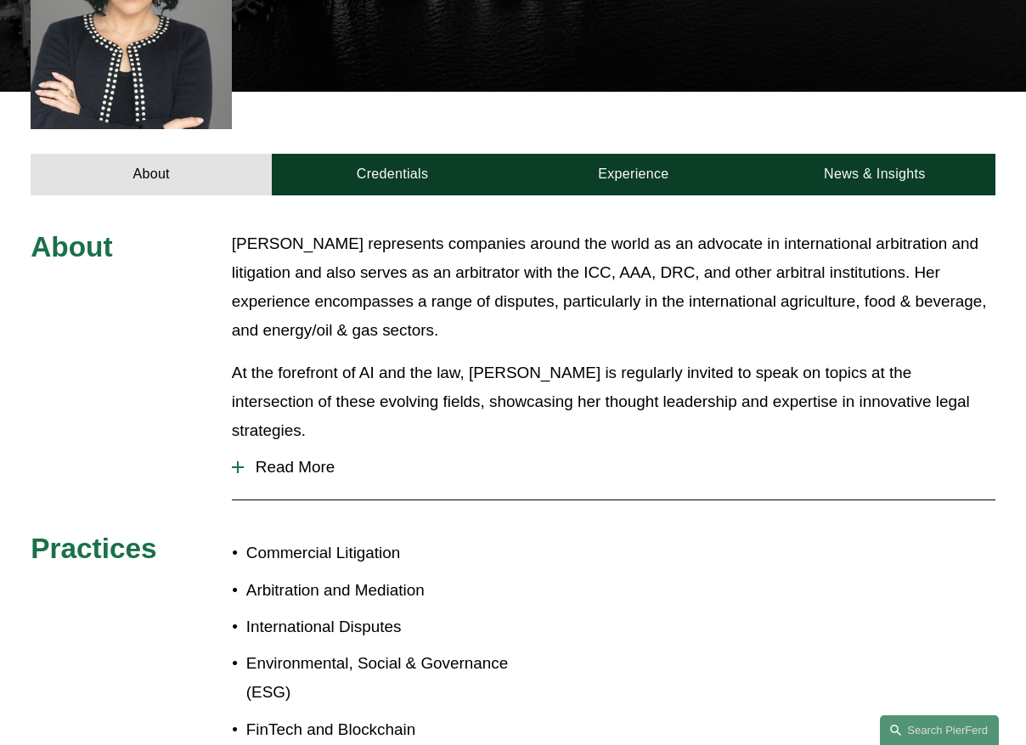
scroll to position [562, 0]
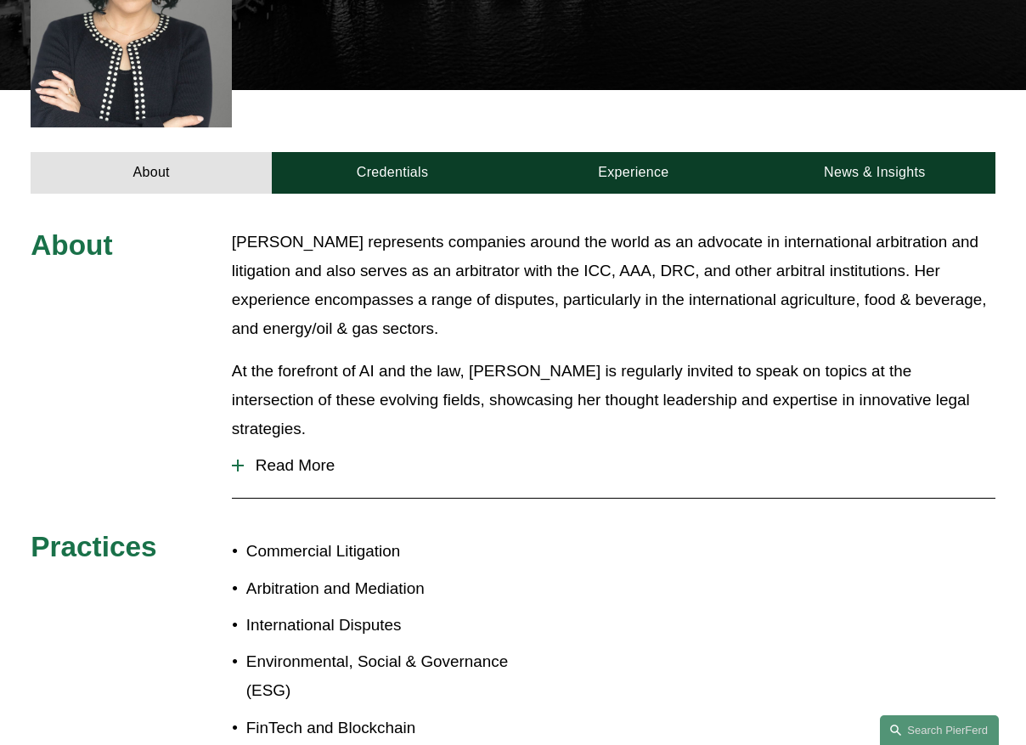
click at [302, 456] on span "Read More" at bounding box center [620, 465] width 752 height 19
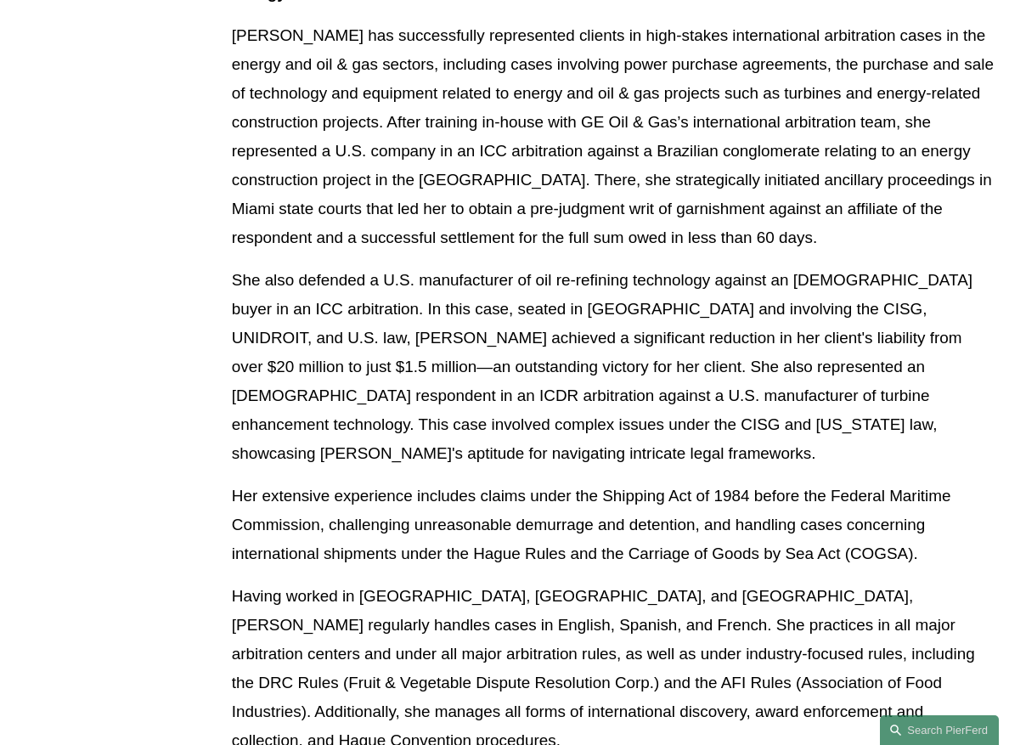
scroll to position [1153, 0]
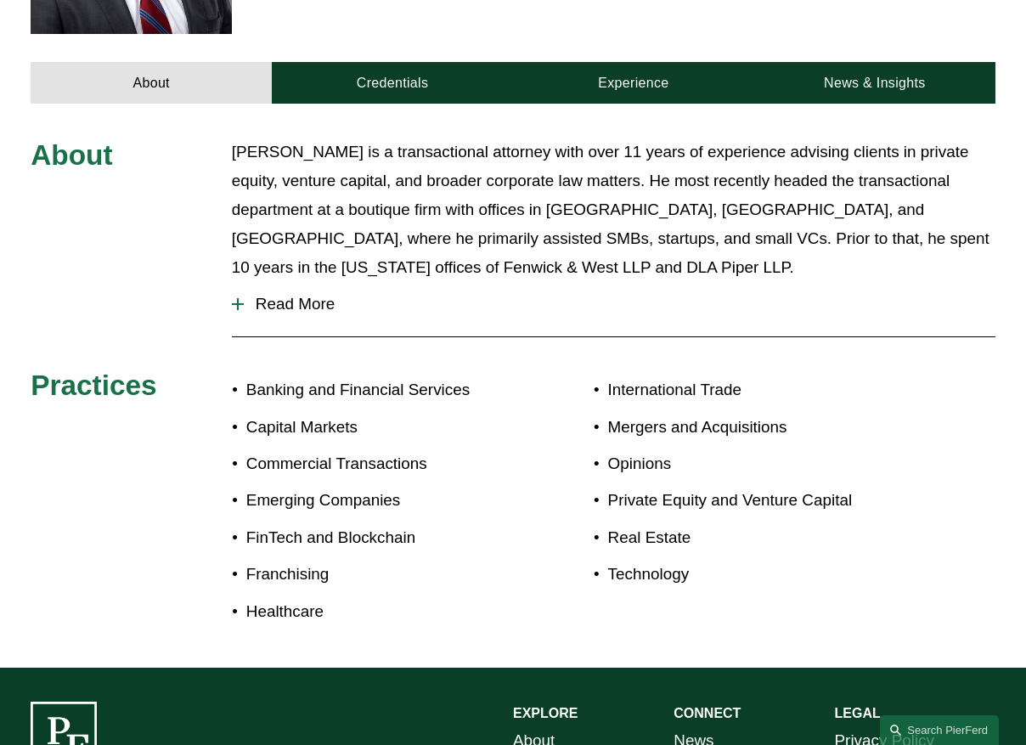
scroll to position [596, 0]
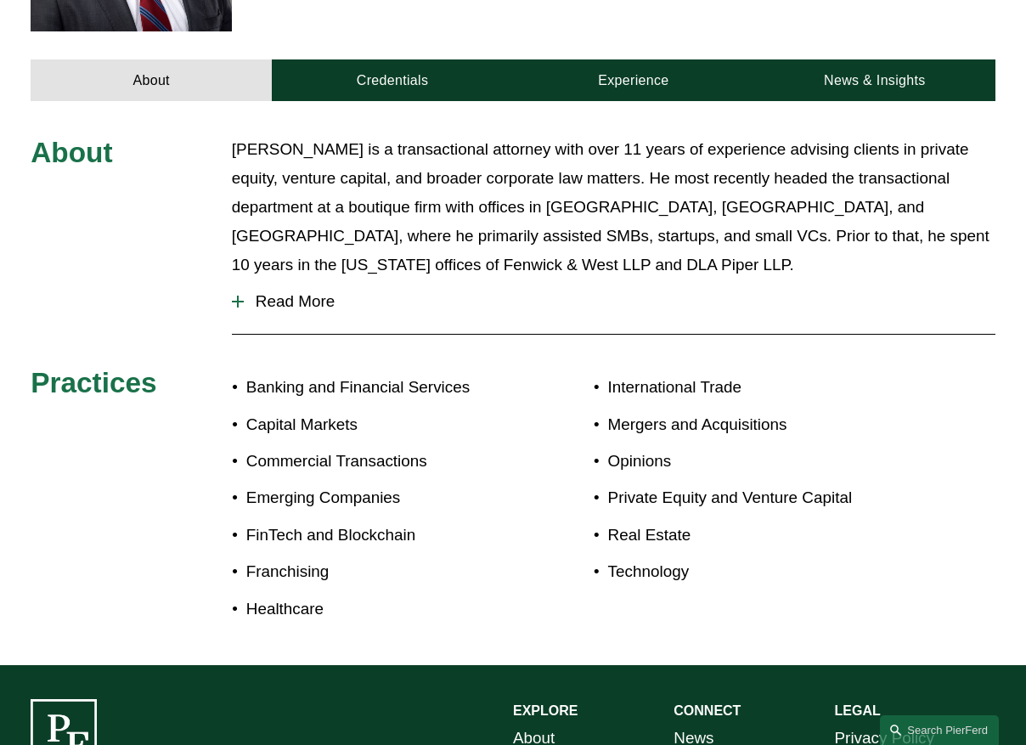
click at [307, 292] on span "Read More" at bounding box center [620, 301] width 752 height 19
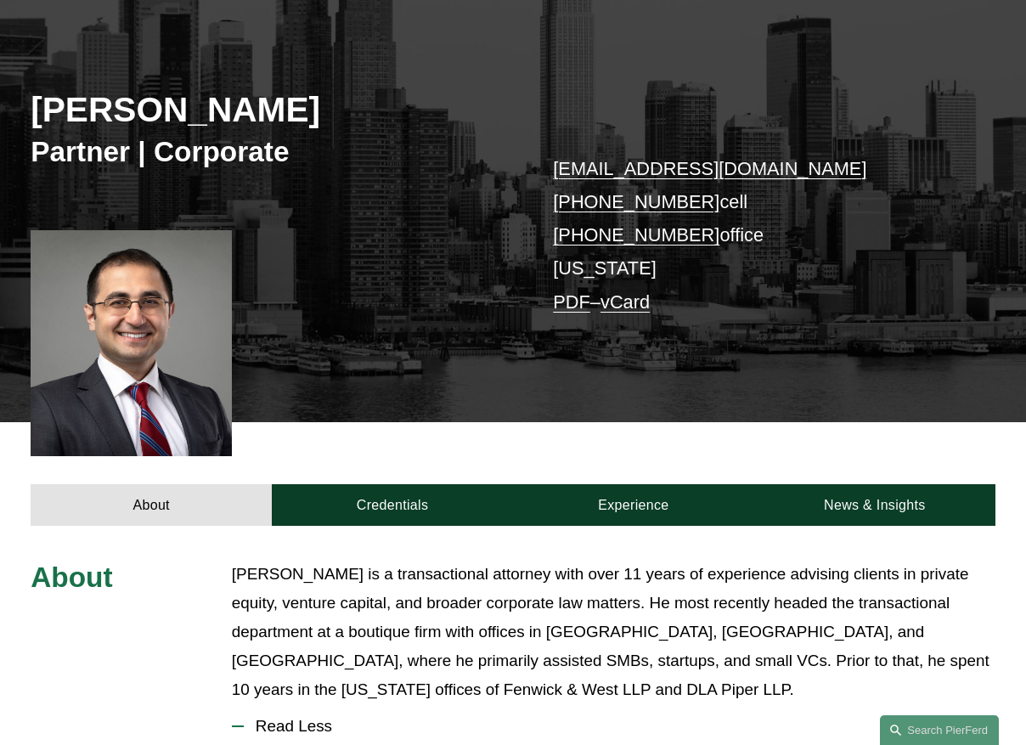
scroll to position [0, 0]
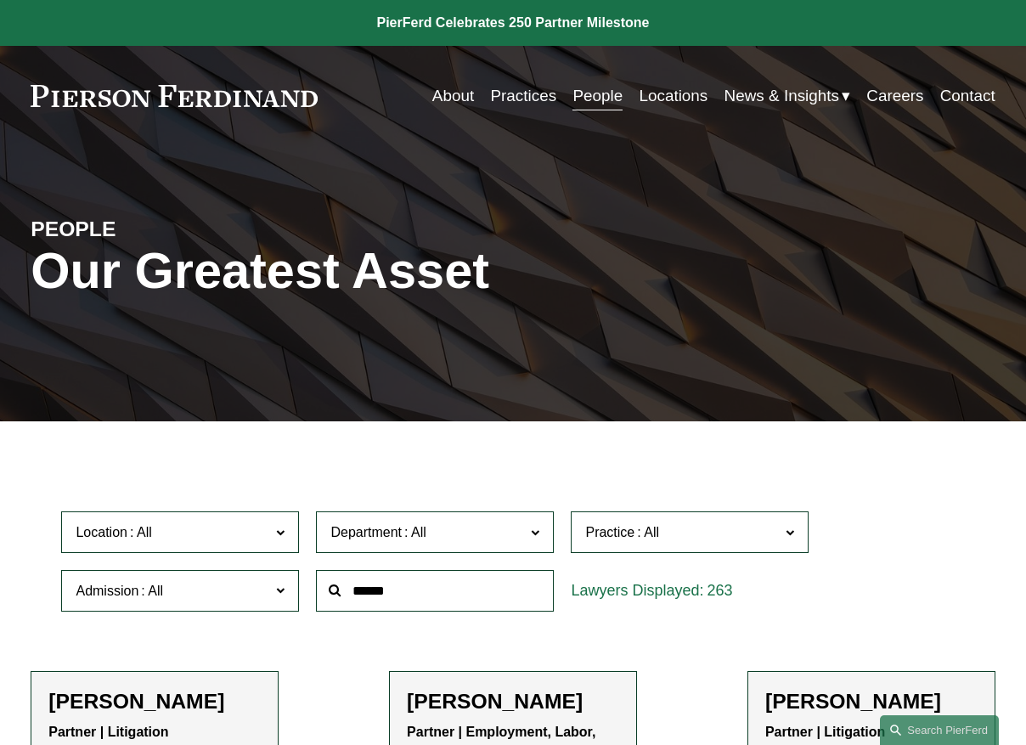
click at [415, 574] on input "text" at bounding box center [435, 591] width 238 height 42
type input "**********"
